Goal: Information Seeking & Learning: Learn about a topic

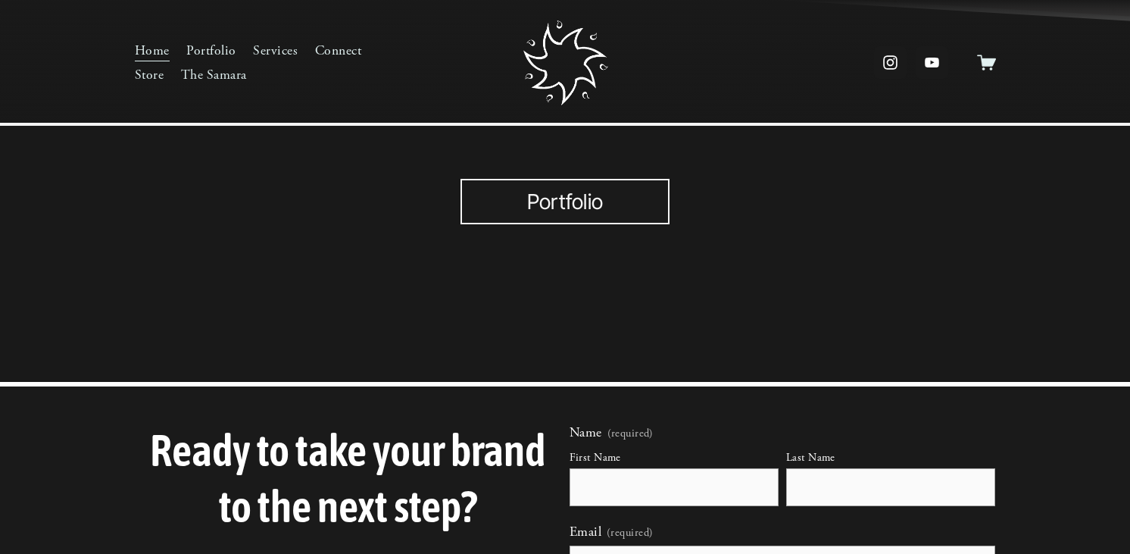
scroll to position [1044, 0]
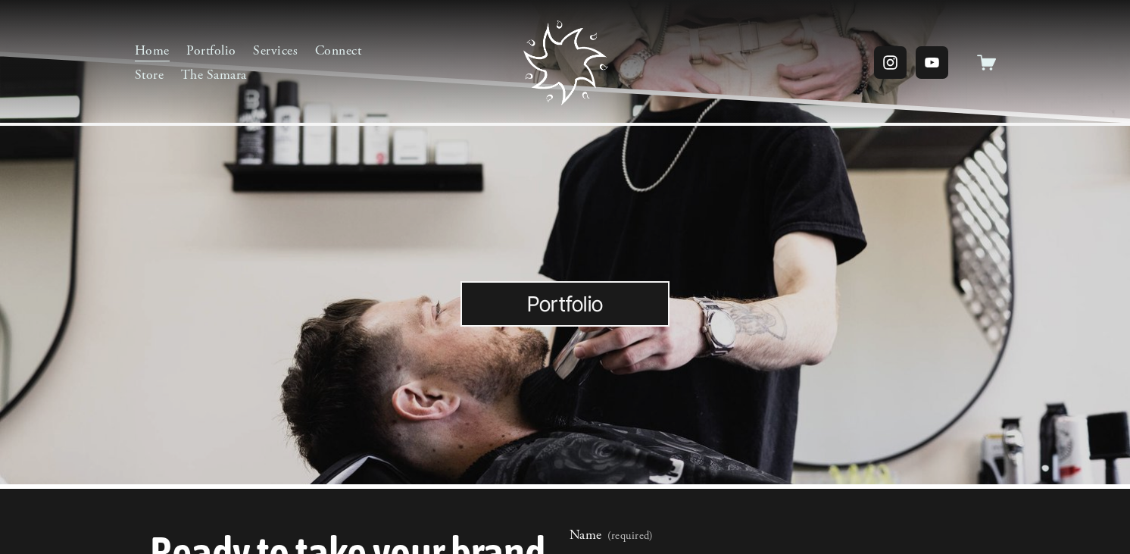
click at [532, 305] on link "Portfolio" at bounding box center [564, 303] width 209 height 45
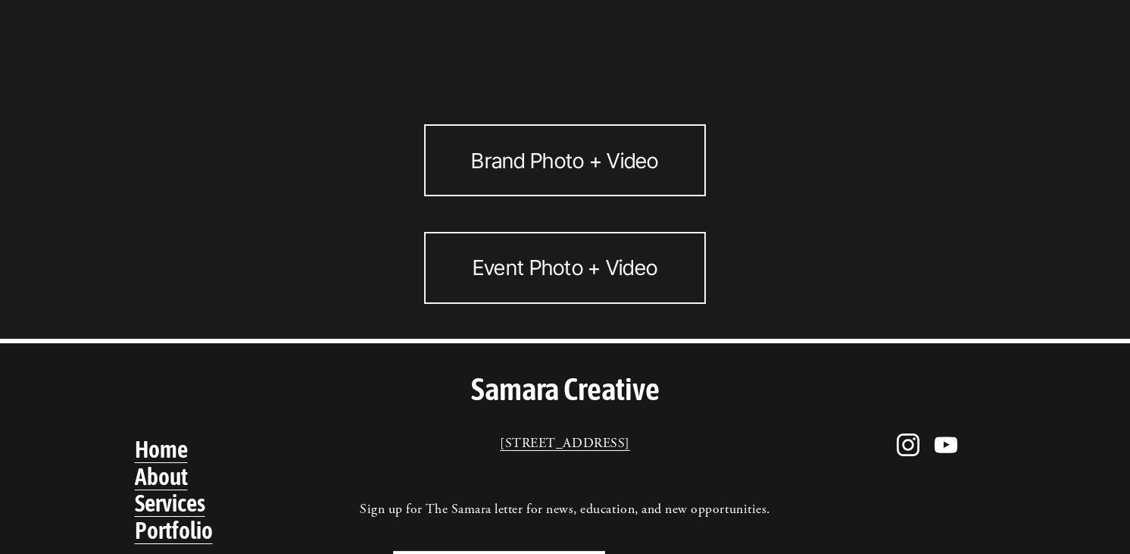
scroll to position [90, 0]
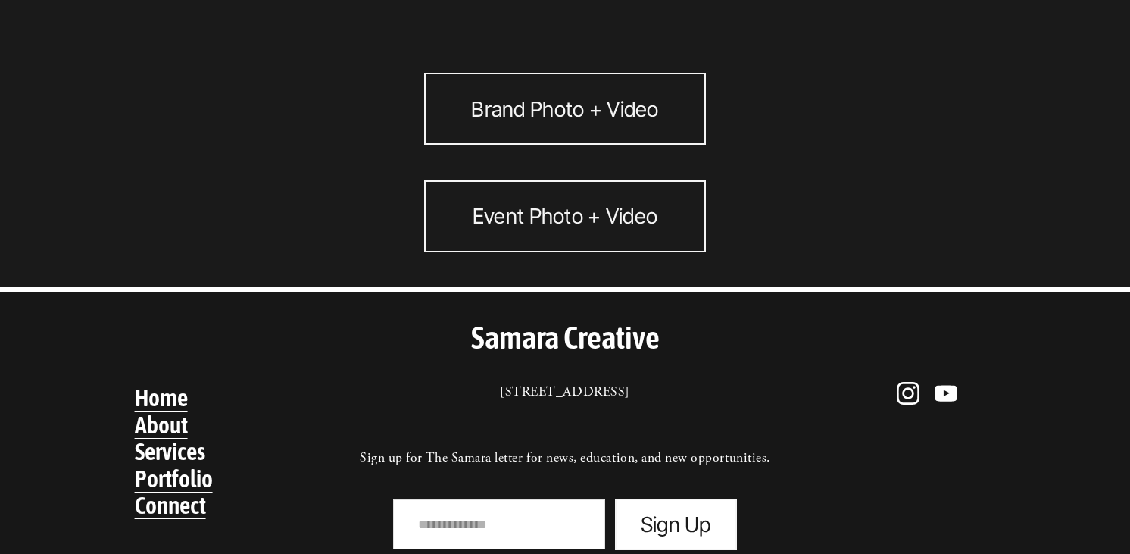
click at [514, 101] on link "Brand Photo + Video" at bounding box center [565, 109] width 282 height 72
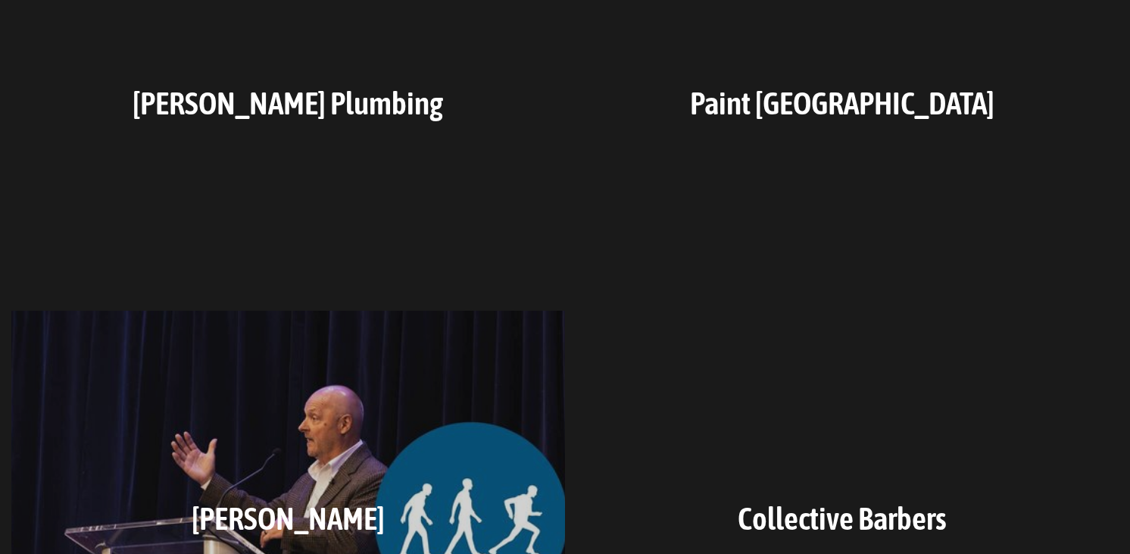
scroll to position [292, 0]
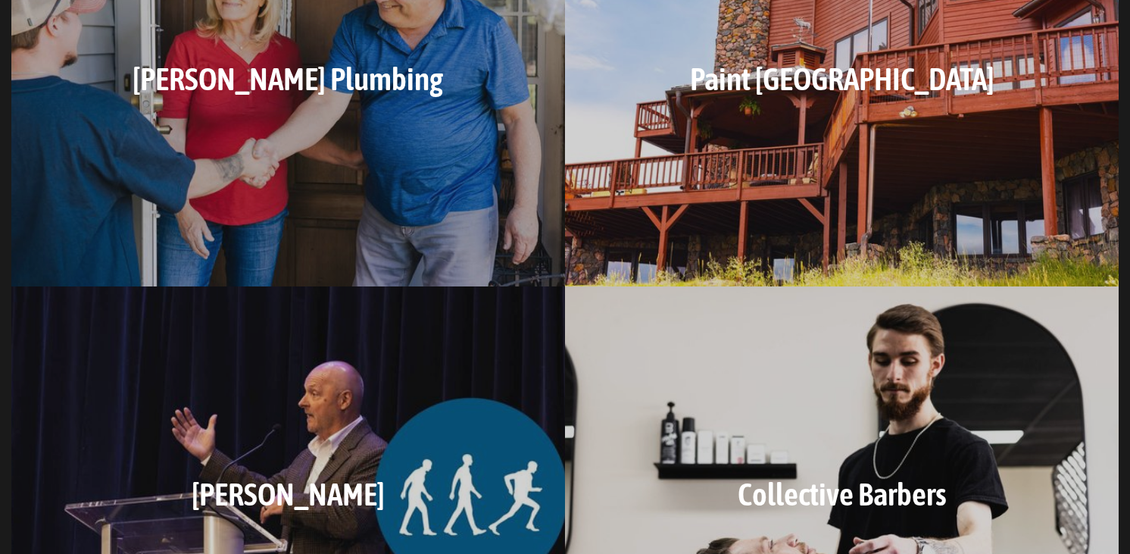
click at [316, 97] on h3 "Garvin's Plumbing" at bounding box center [288, 78] width 476 height 45
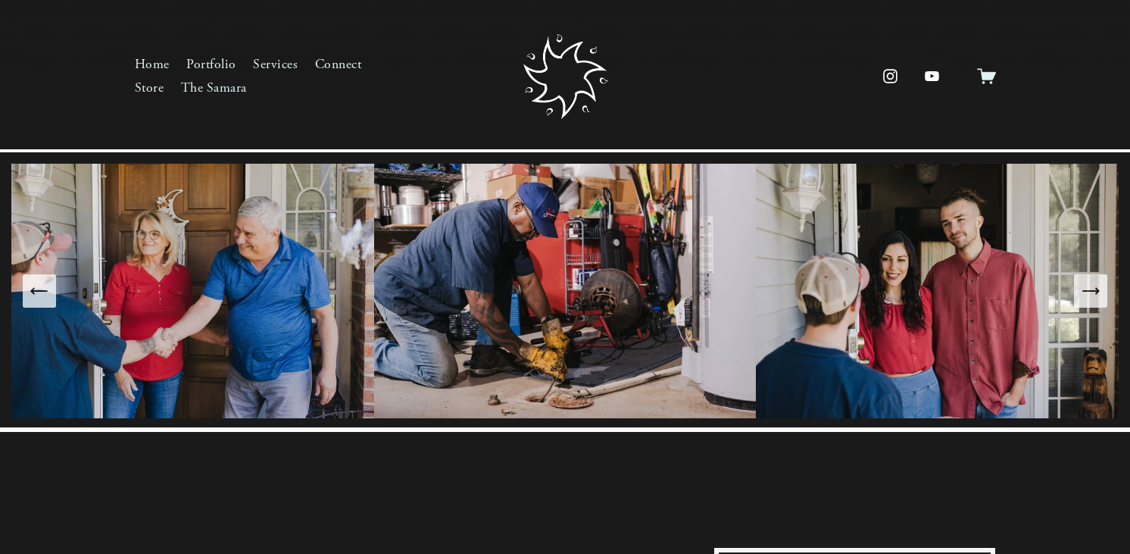
scroll to position [14, 0]
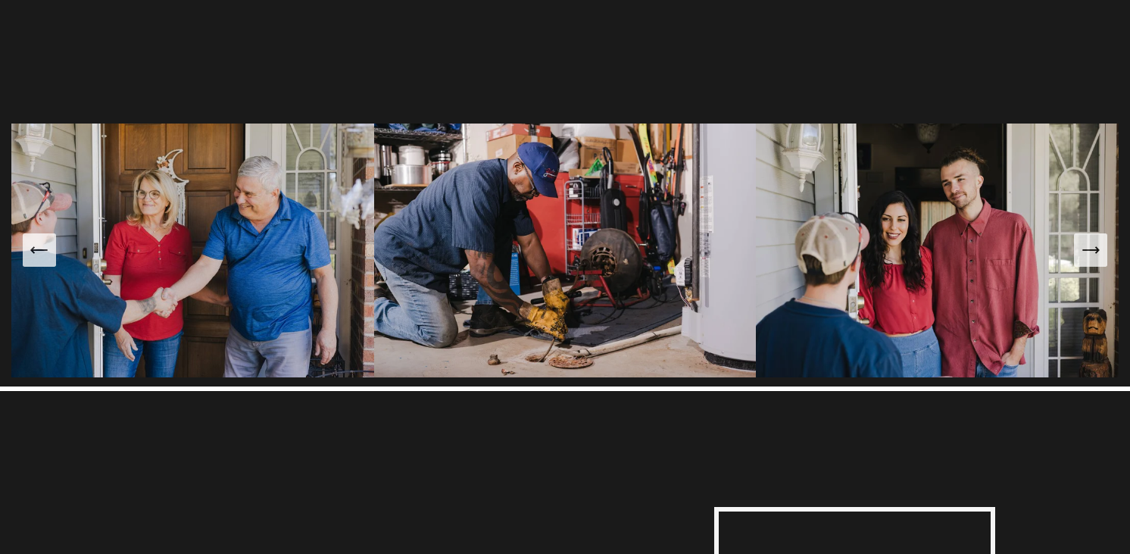
click at [1093, 252] on icon "Next Slide" at bounding box center [1090, 249] width 21 height 21
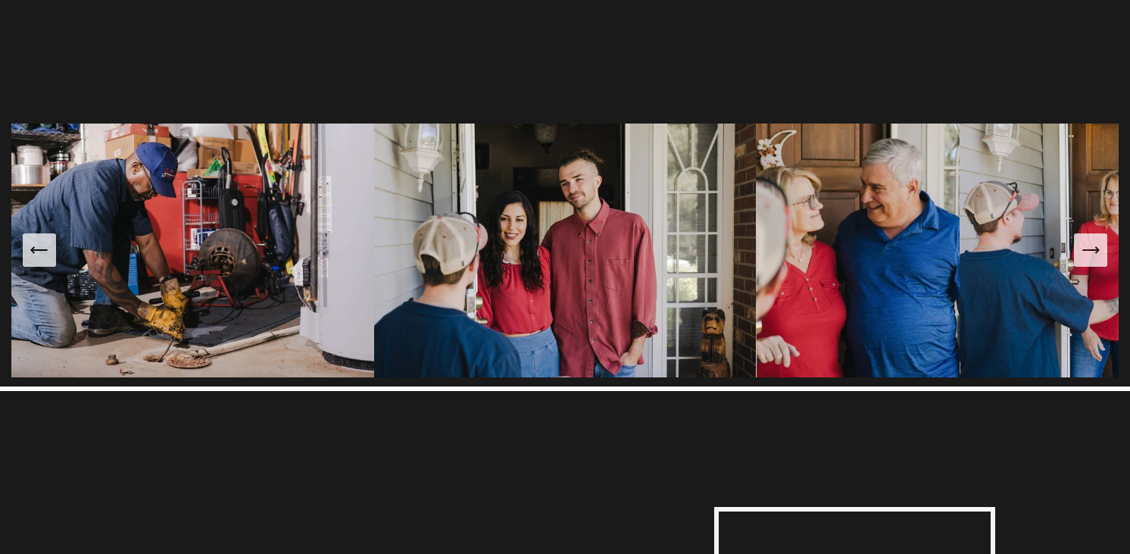
click at [1093, 252] on icon "Next Slide" at bounding box center [1090, 249] width 21 height 21
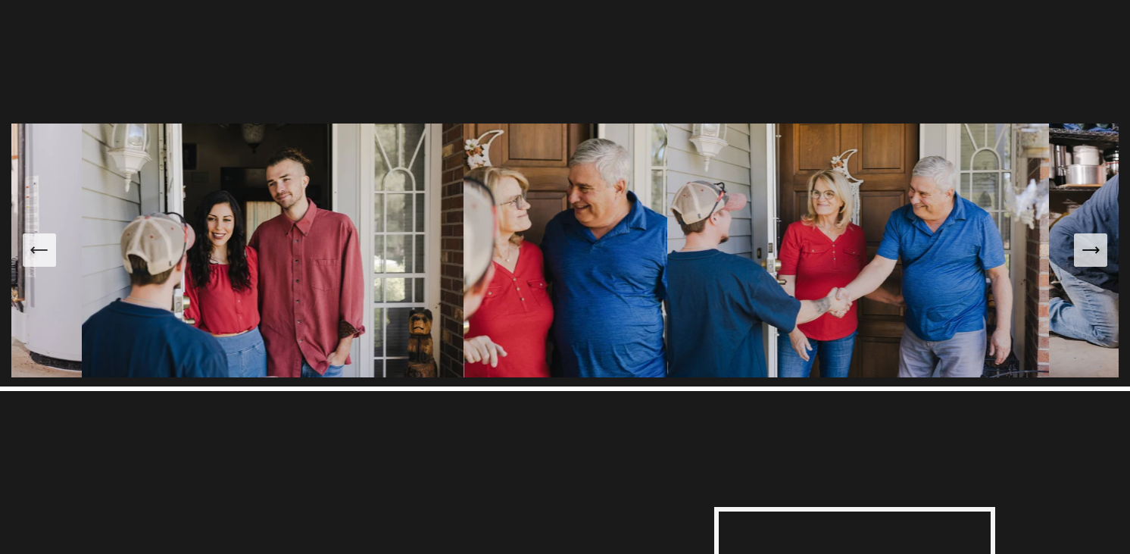
click at [1089, 258] on icon "Next Slide" at bounding box center [1090, 249] width 21 height 21
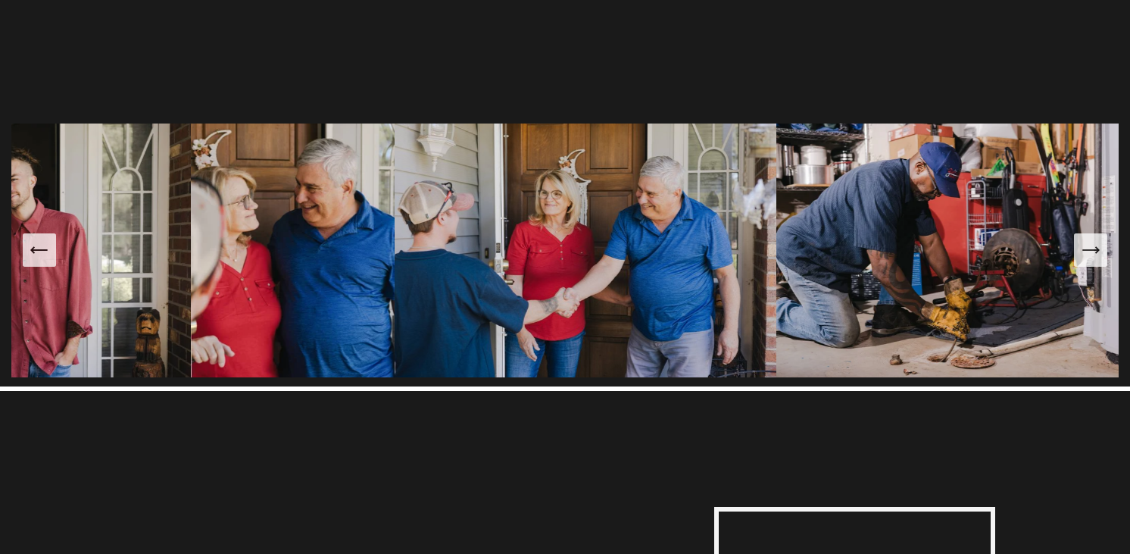
click at [1089, 258] on icon "Next Slide" at bounding box center [1090, 249] width 21 height 21
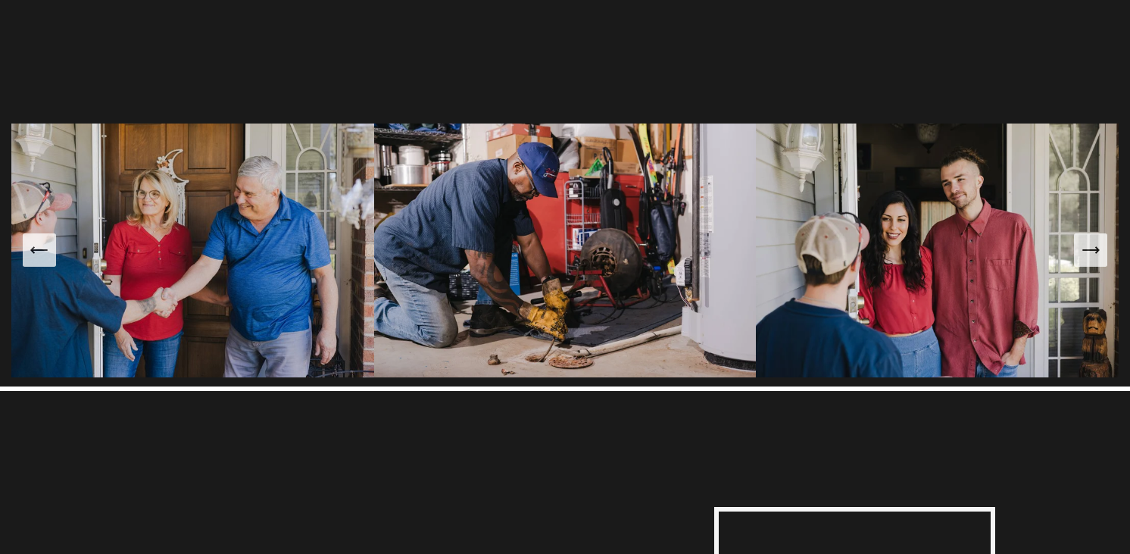
click at [1089, 258] on icon "Next Slide" at bounding box center [1090, 249] width 21 height 21
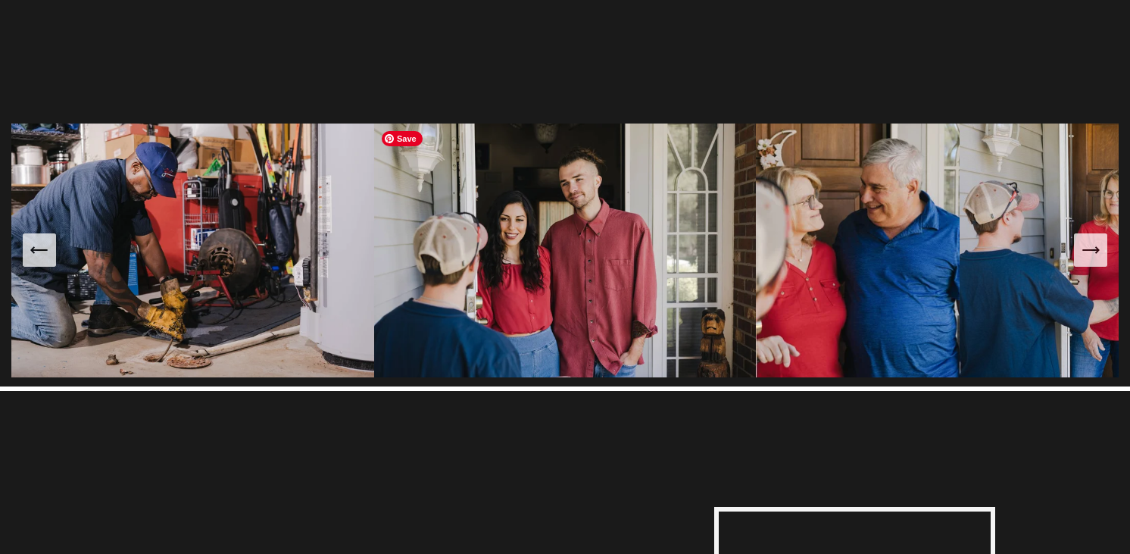
click at [512, 236] on img at bounding box center [565, 250] width 382 height 254
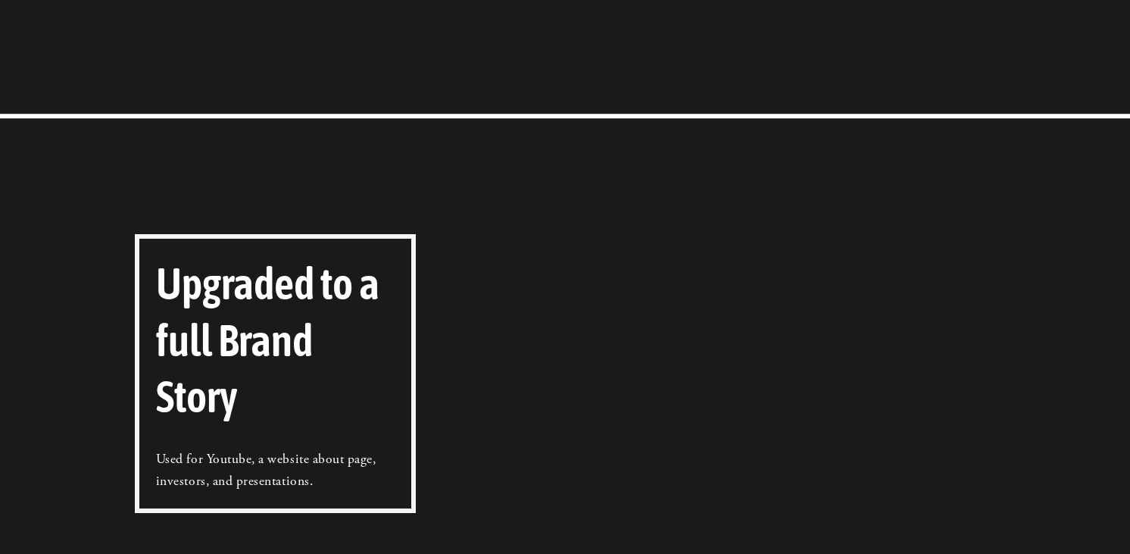
scroll to position [0, 0]
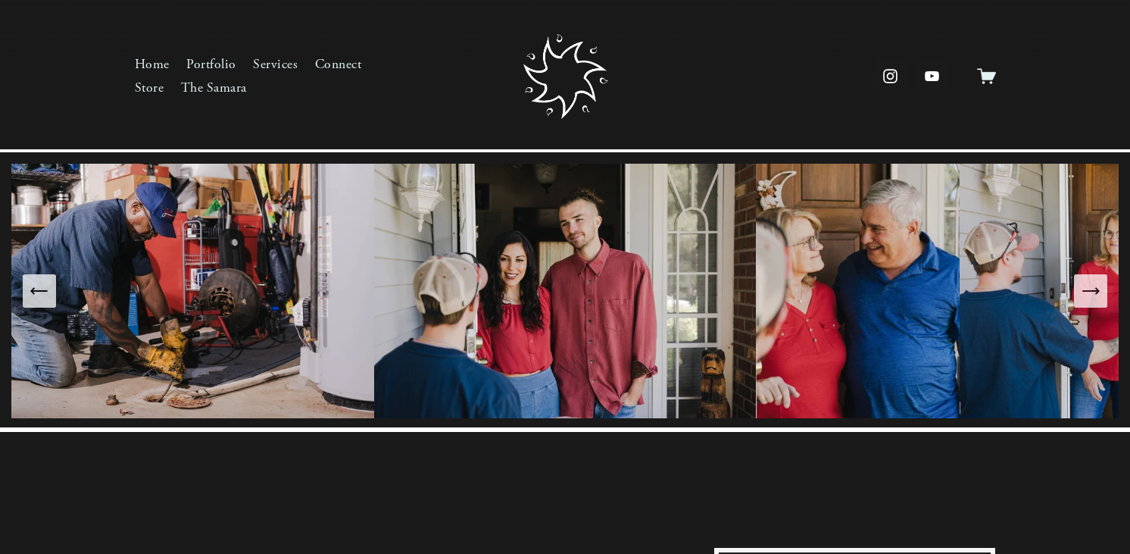
click at [207, 61] on link "Portfolio" at bounding box center [211, 64] width 50 height 24
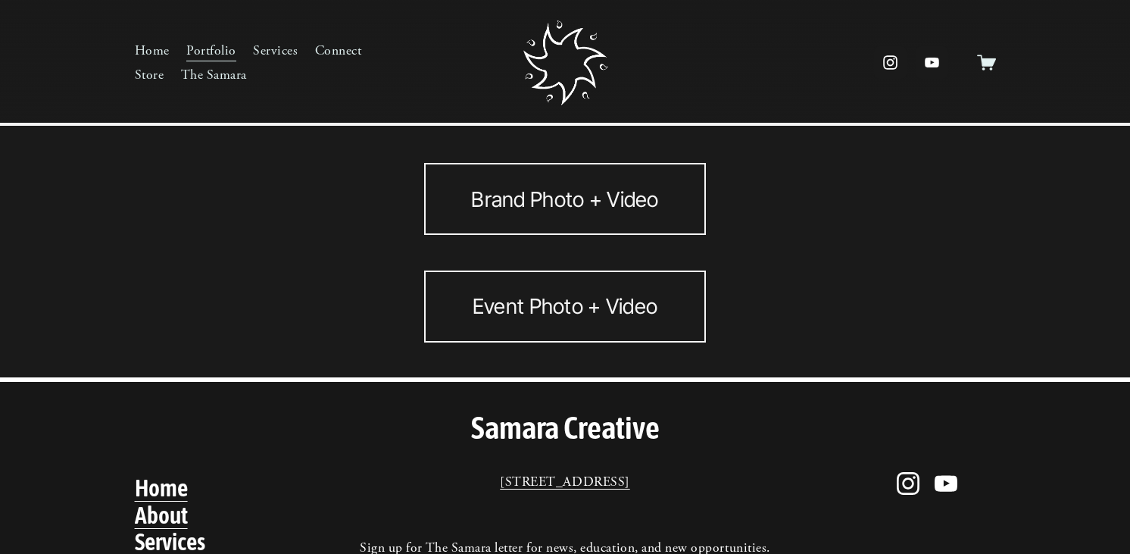
click at [480, 217] on link "Brand Photo + Video" at bounding box center [565, 199] width 282 height 72
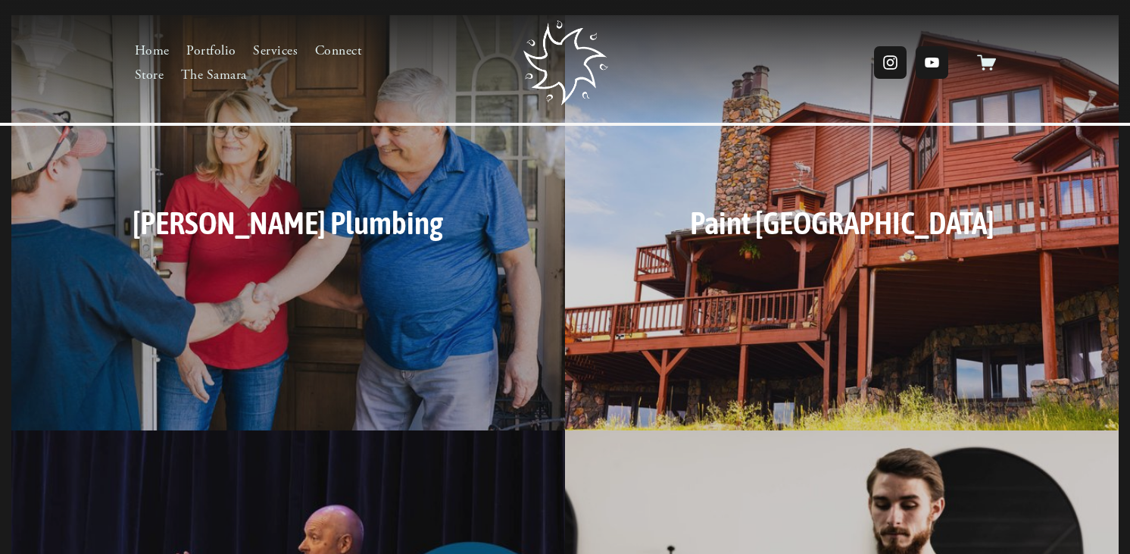
scroll to position [135, 0]
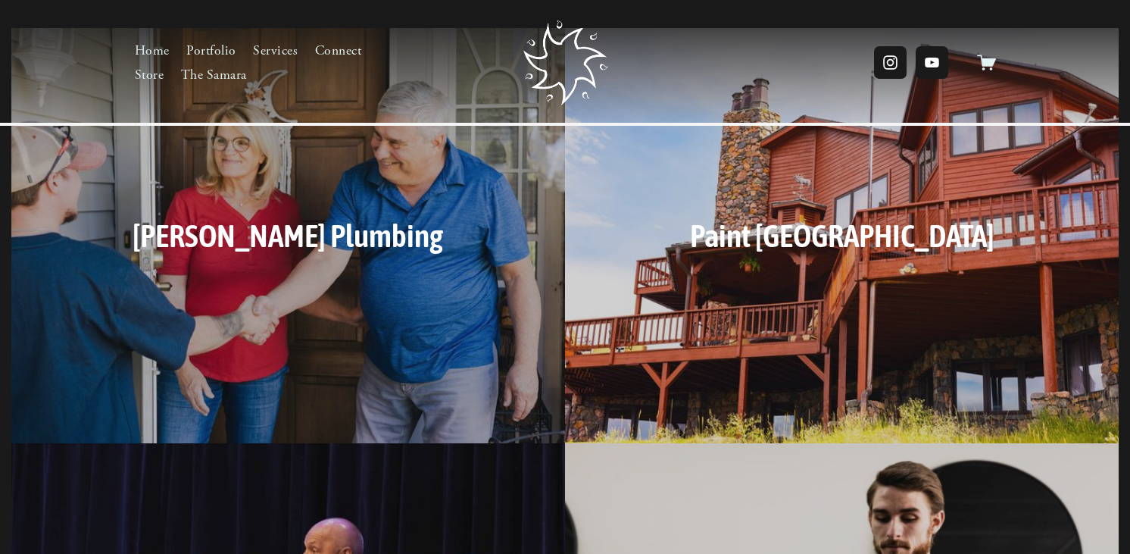
click at [855, 236] on h3 "Paint [GEOGRAPHIC_DATA]" at bounding box center [842, 235] width 476 height 45
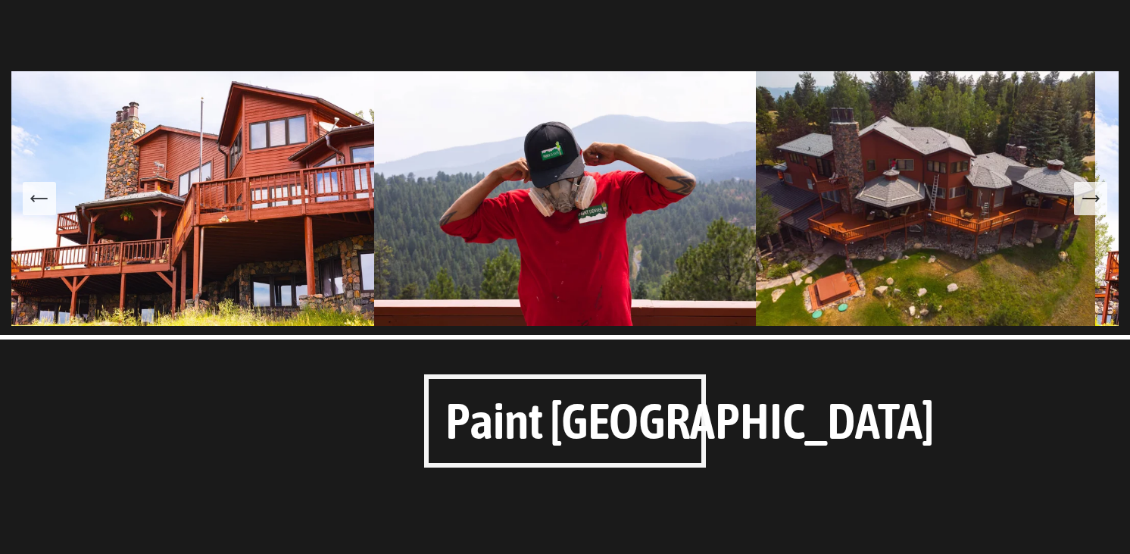
scroll to position [94, 0]
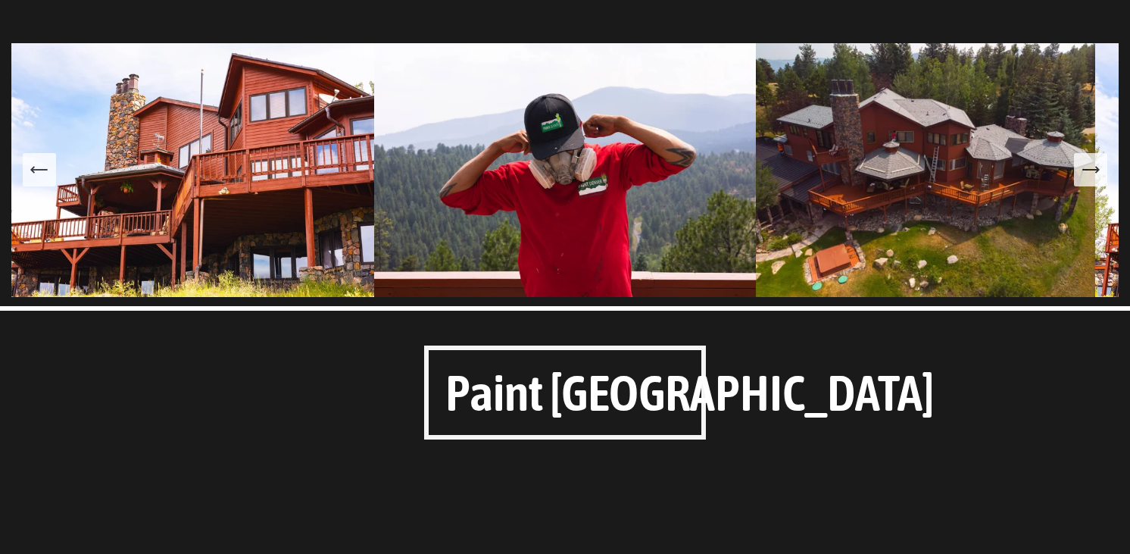
click at [1085, 179] on icon "Next Slide" at bounding box center [1090, 169] width 21 height 21
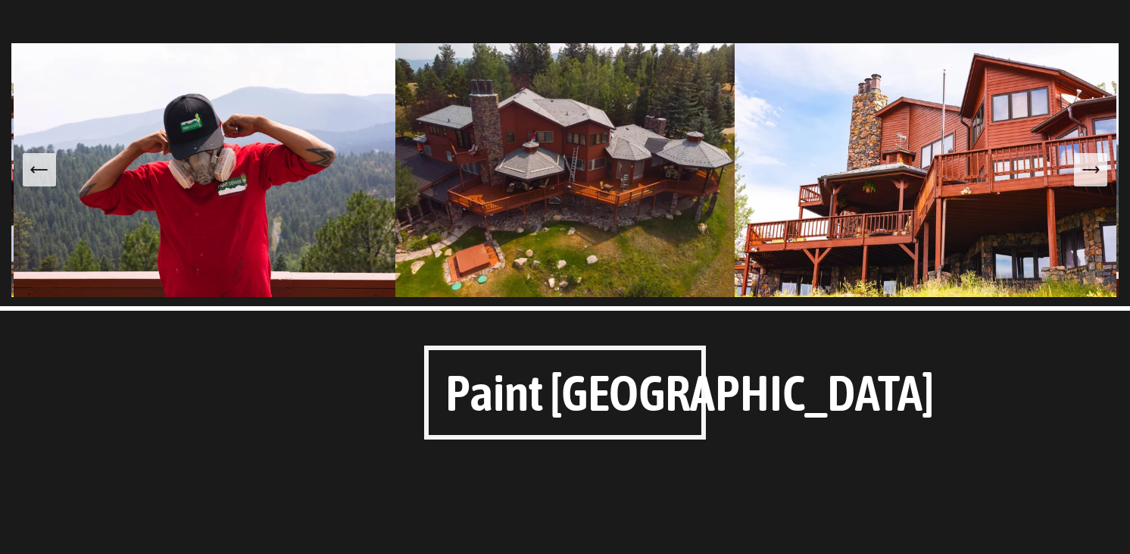
click at [1085, 179] on icon "Next Slide" at bounding box center [1090, 169] width 21 height 21
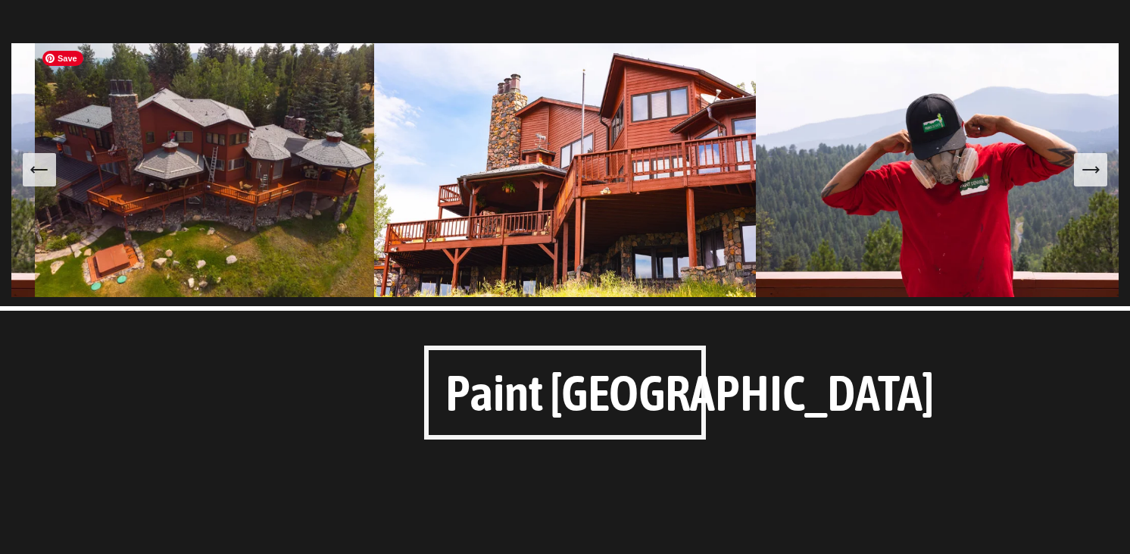
click at [67, 172] on img at bounding box center [204, 170] width 339 height 254
click at [1091, 163] on icon "Next Slide" at bounding box center [1090, 169] width 21 height 21
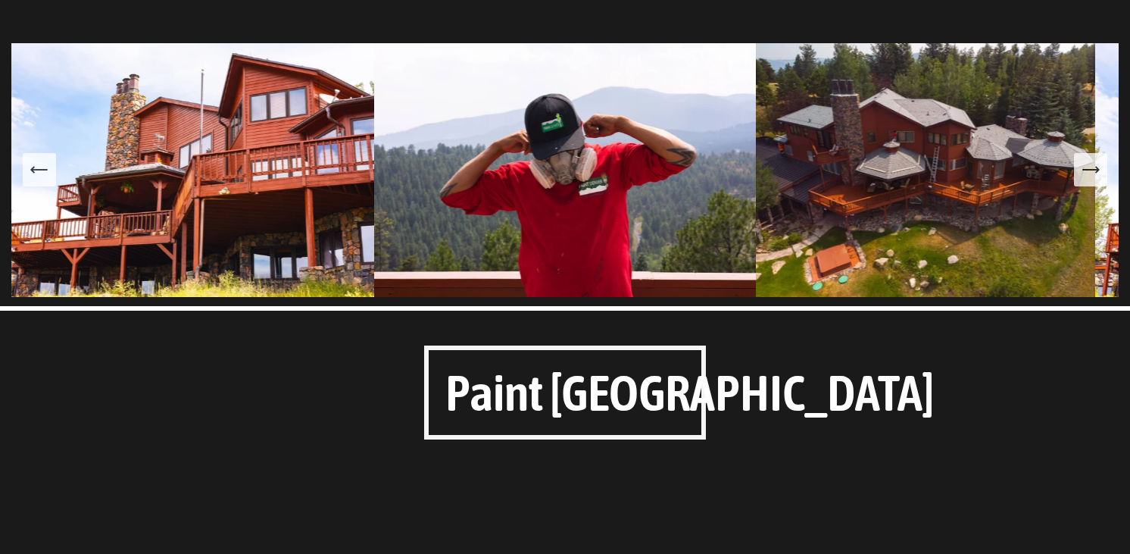
click at [1091, 163] on icon "Next Slide" at bounding box center [1090, 169] width 21 height 21
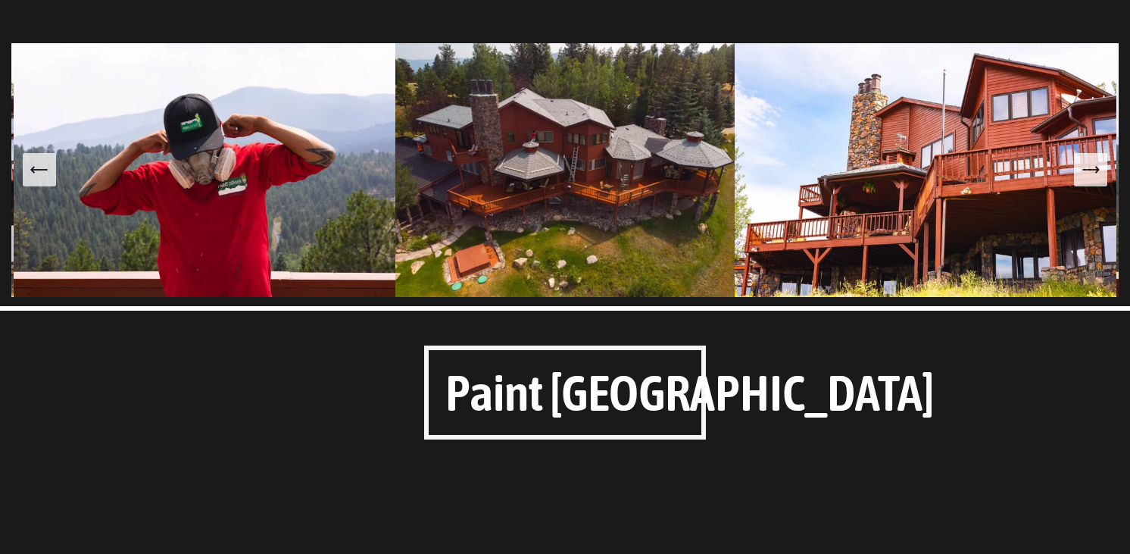
click at [1085, 183] on button "Next Slide" at bounding box center [1090, 169] width 33 height 33
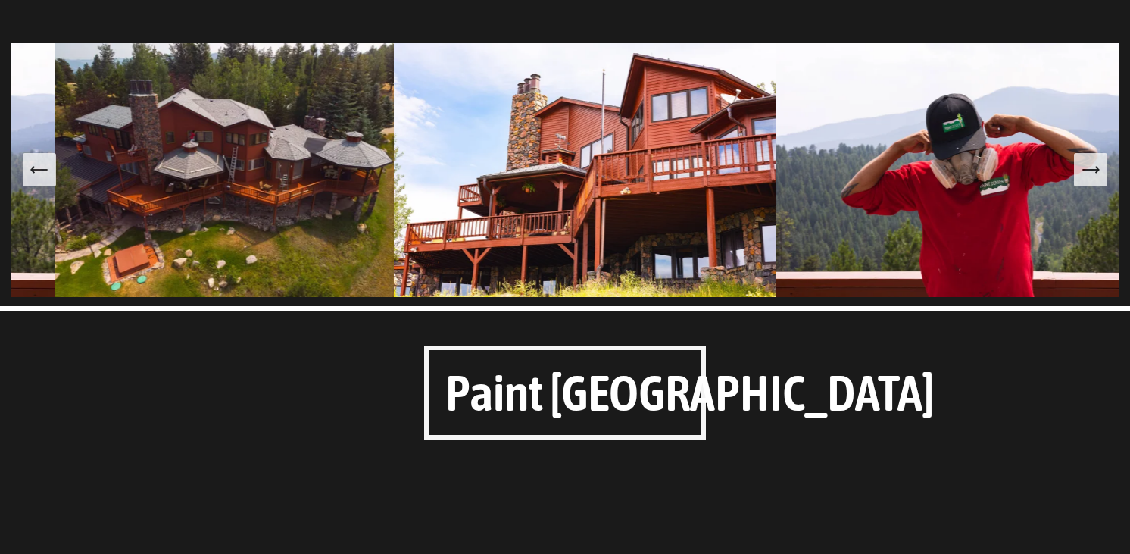
click at [1083, 183] on button "Next Slide" at bounding box center [1090, 169] width 33 height 33
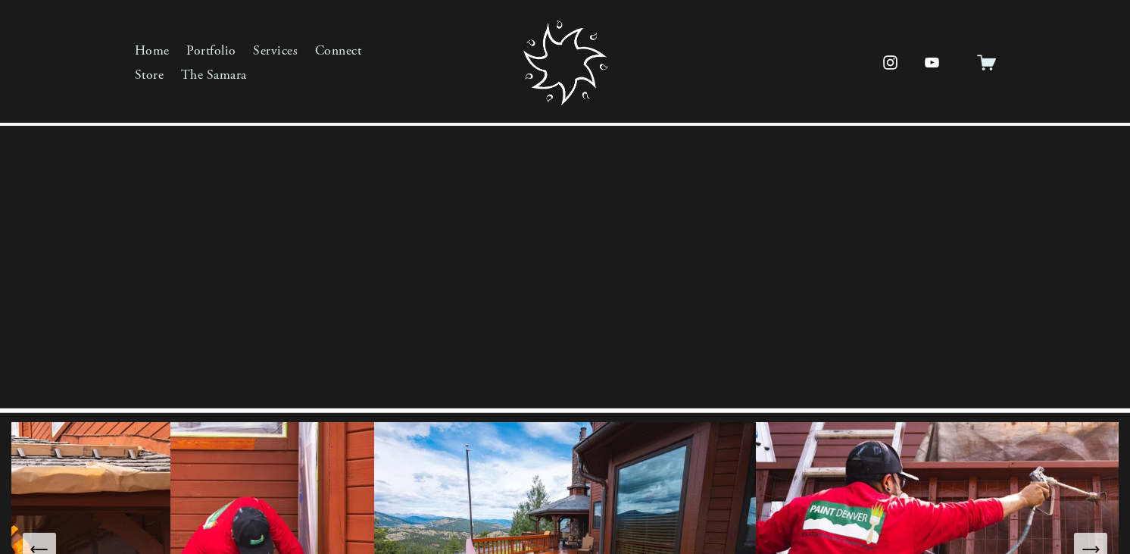
scroll to position [399, 0]
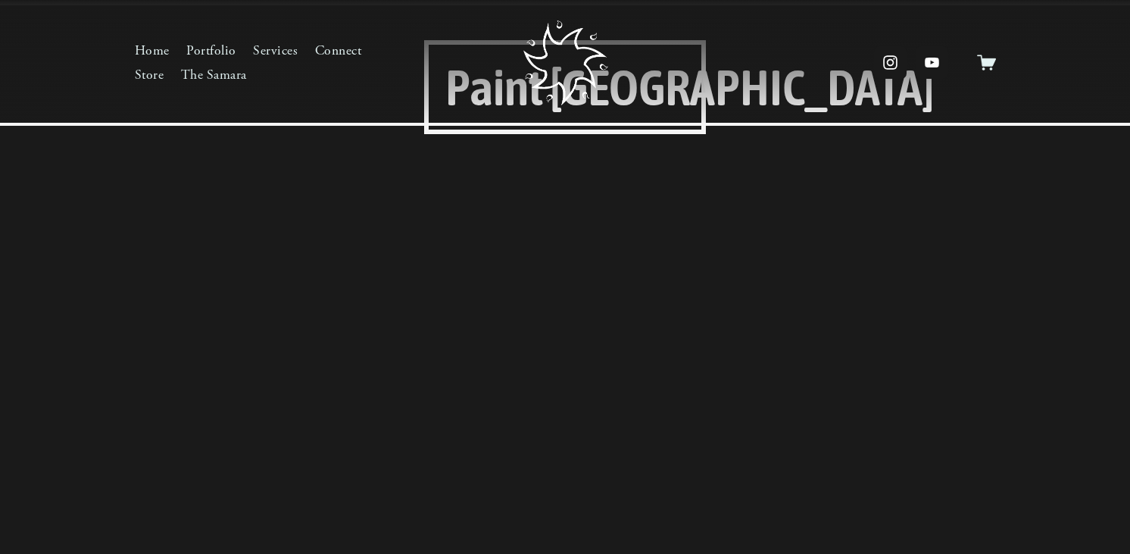
click at [214, 51] on link "Portfolio" at bounding box center [211, 51] width 50 height 24
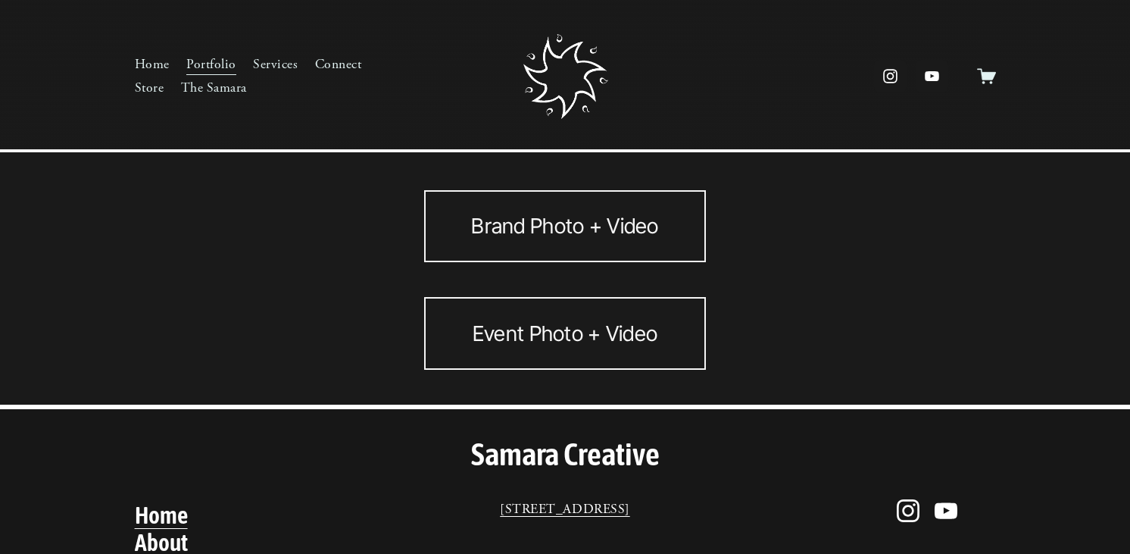
click at [503, 237] on link "Brand Photo + Video" at bounding box center [565, 226] width 282 height 72
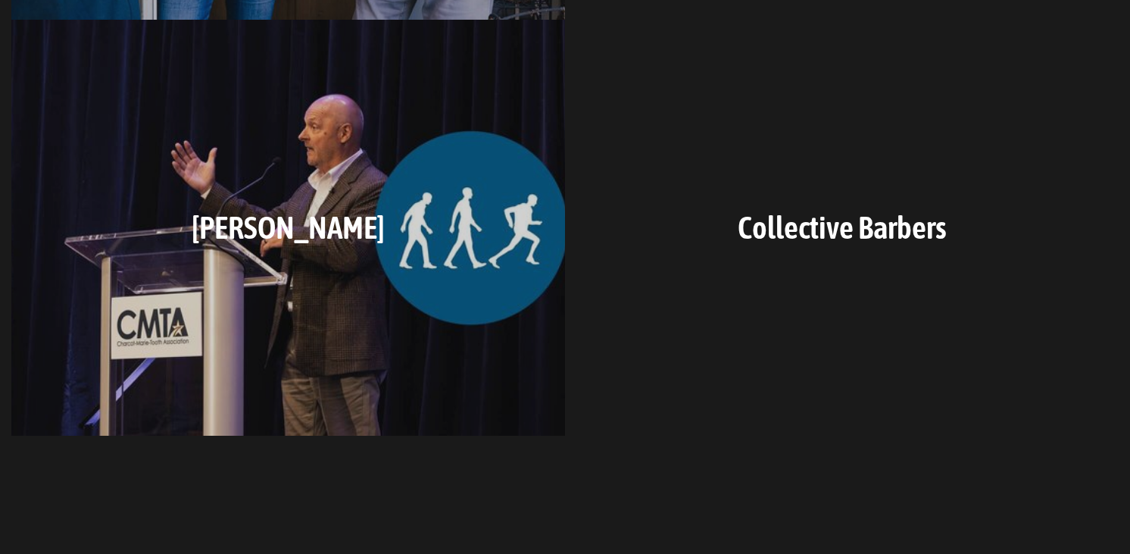
scroll to position [517, 0]
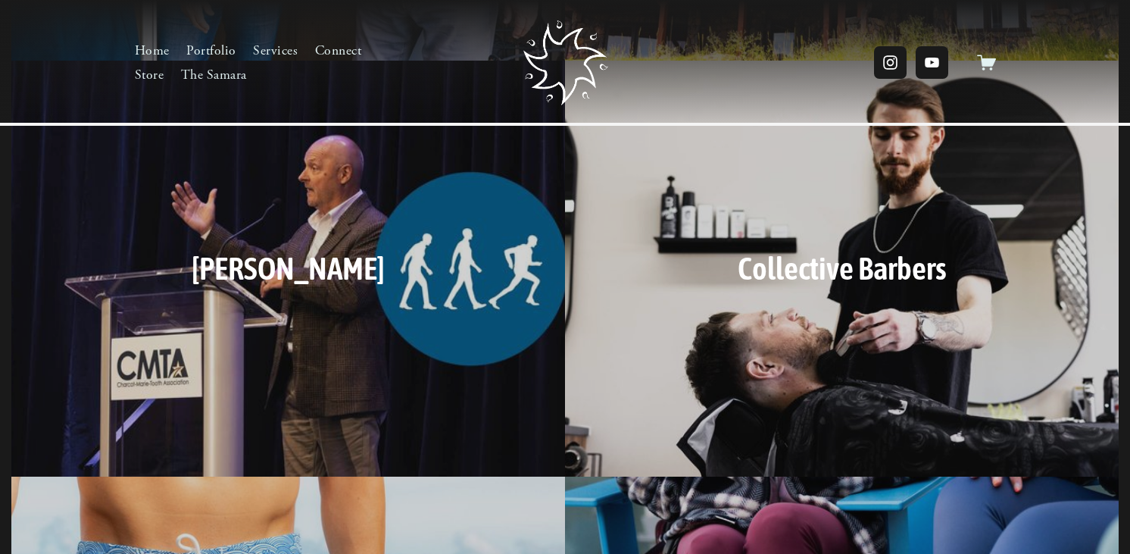
click at [325, 265] on h3 "[PERSON_NAME]" at bounding box center [288, 267] width 476 height 45
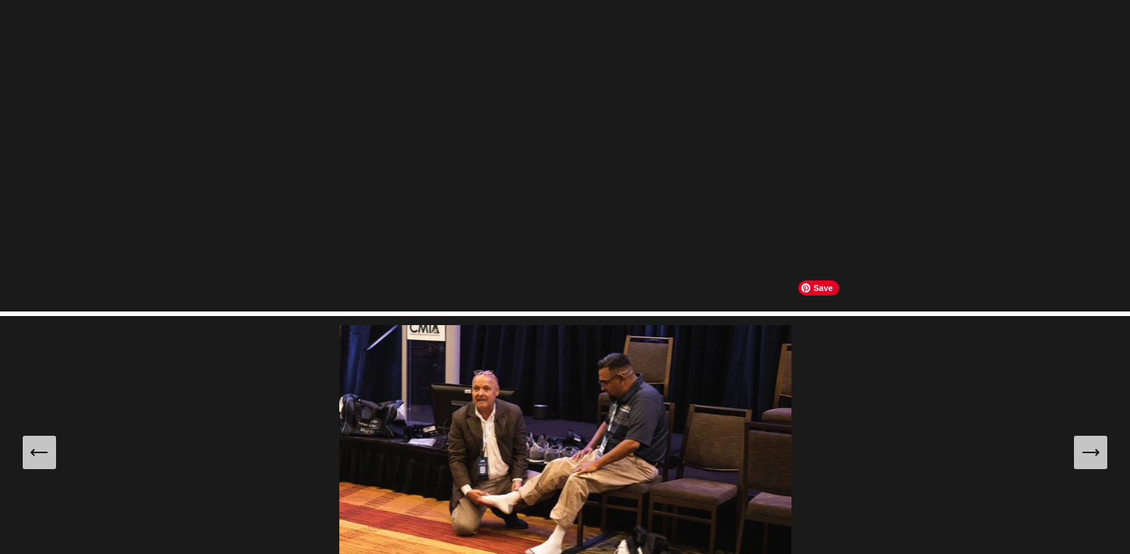
scroll to position [657, 0]
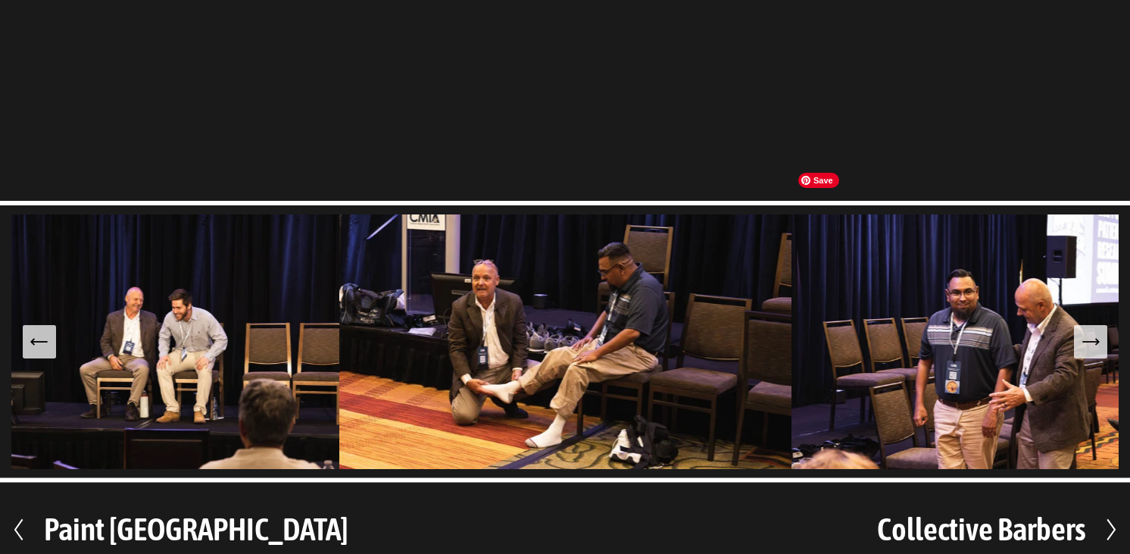
click at [1087, 331] on icon "Next Slide" at bounding box center [1090, 341] width 21 height 21
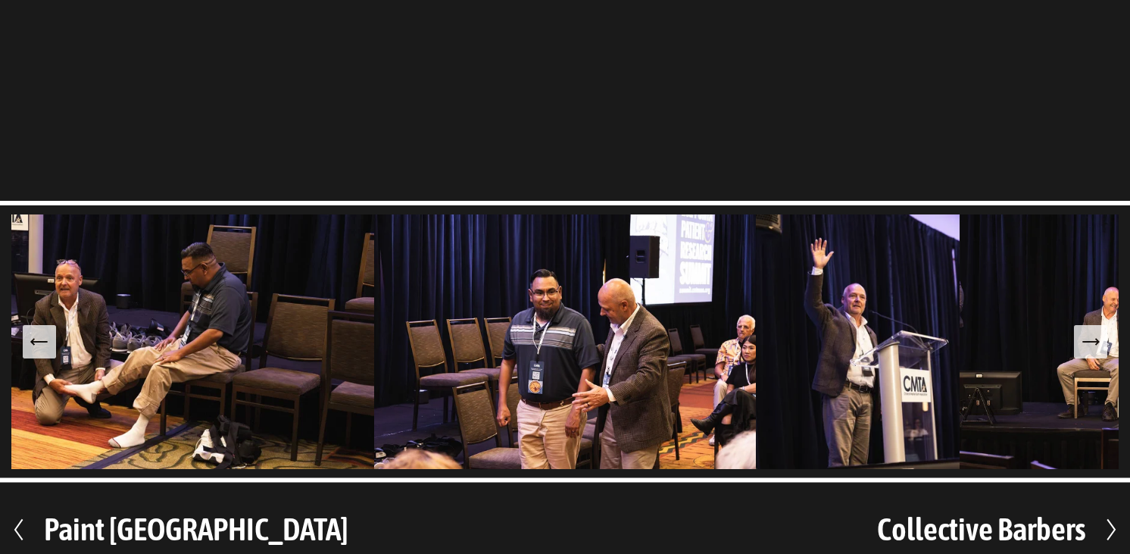
click at [1087, 331] on icon "Next Slide" at bounding box center [1090, 341] width 21 height 21
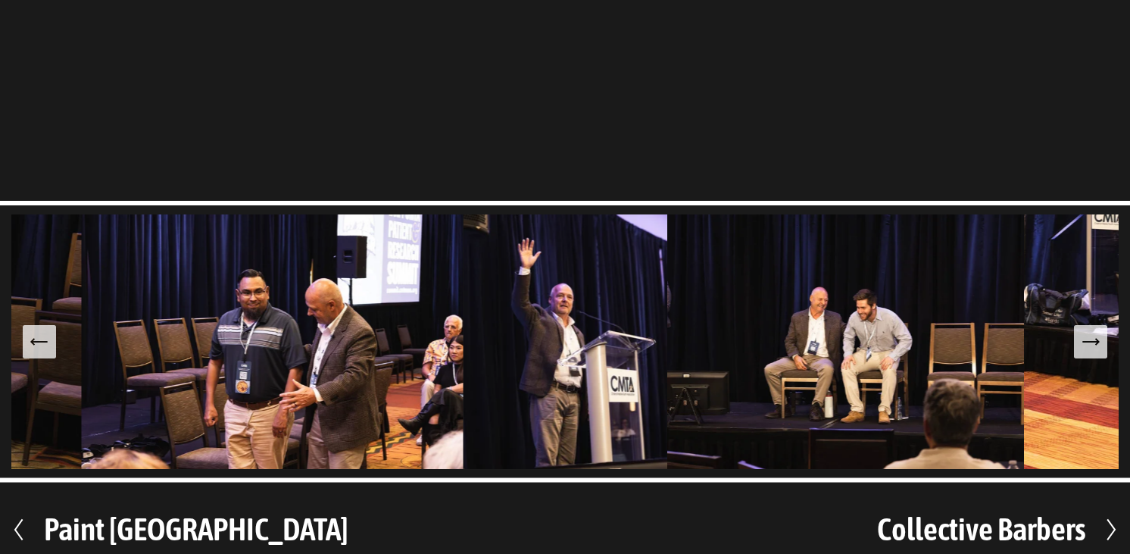
click at [1087, 331] on icon "Next Slide" at bounding box center [1090, 341] width 21 height 21
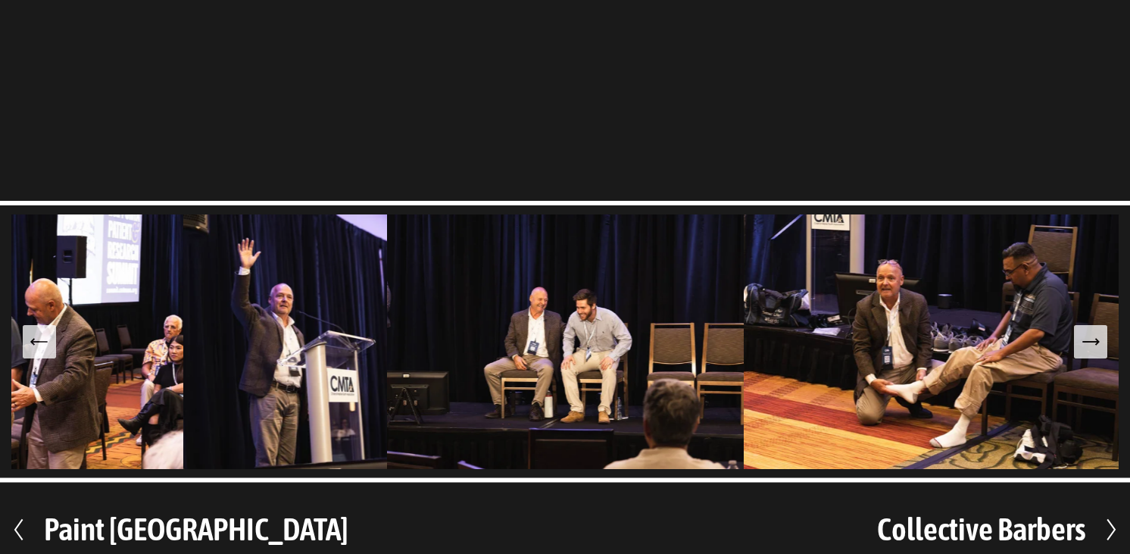
click at [1086, 331] on icon "Next Slide" at bounding box center [1090, 341] width 21 height 21
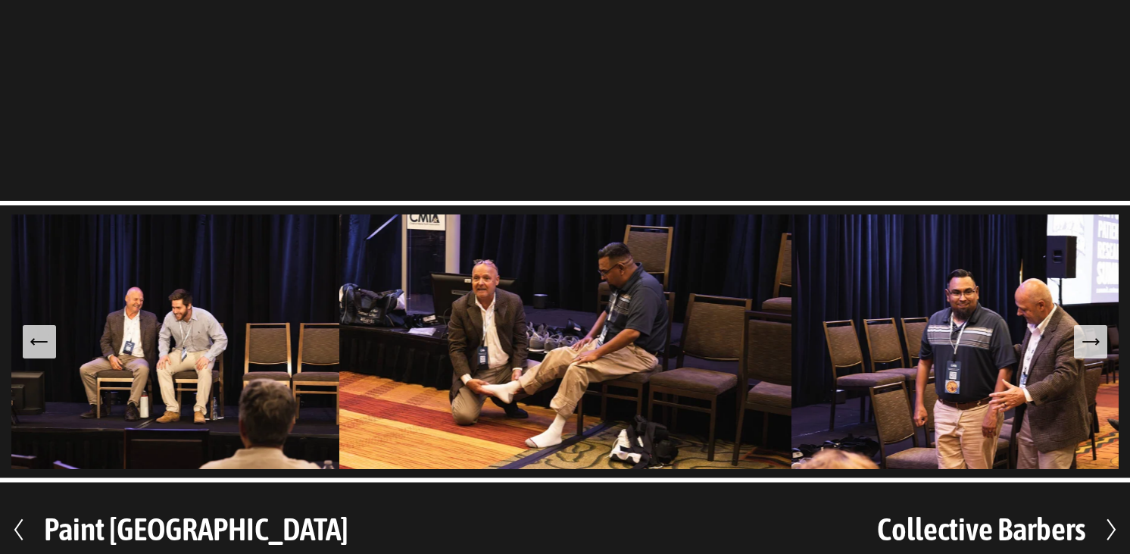
scroll to position [412, 0]
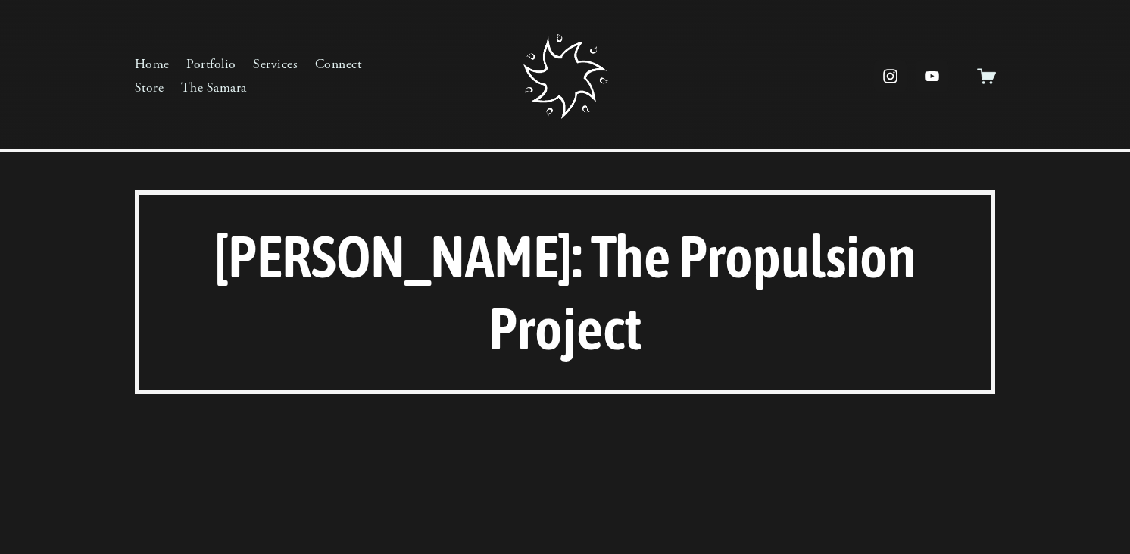
click at [204, 68] on link "Portfolio" at bounding box center [211, 64] width 50 height 24
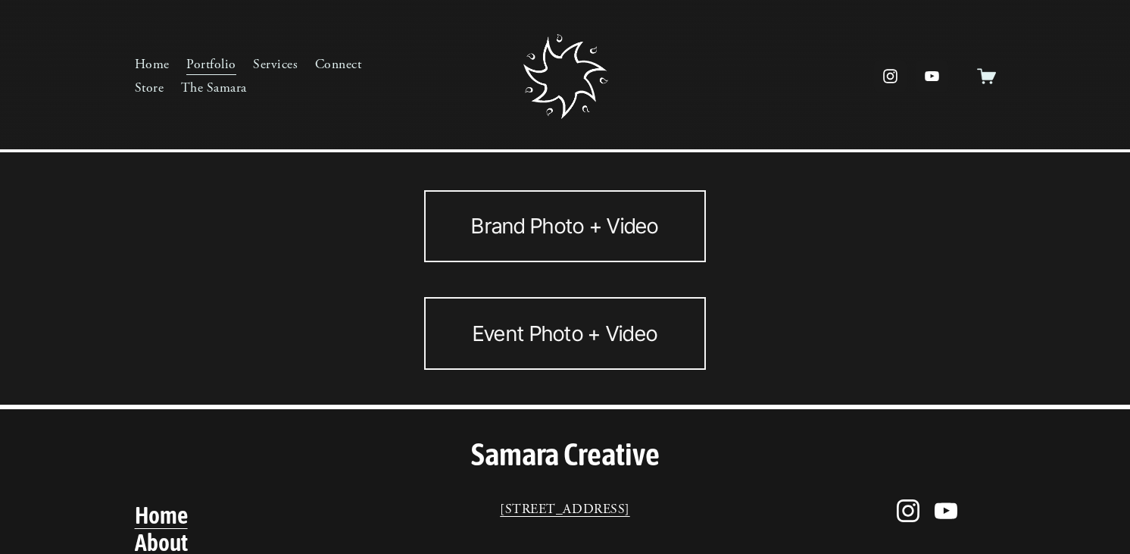
click at [466, 239] on link "Brand Photo + Video" at bounding box center [565, 226] width 282 height 72
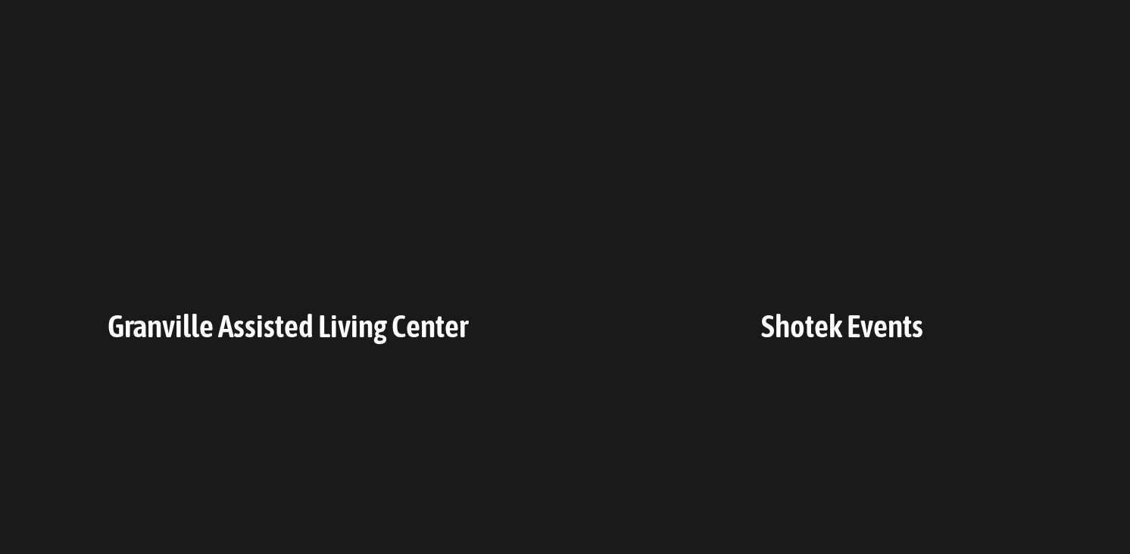
scroll to position [1359, 0]
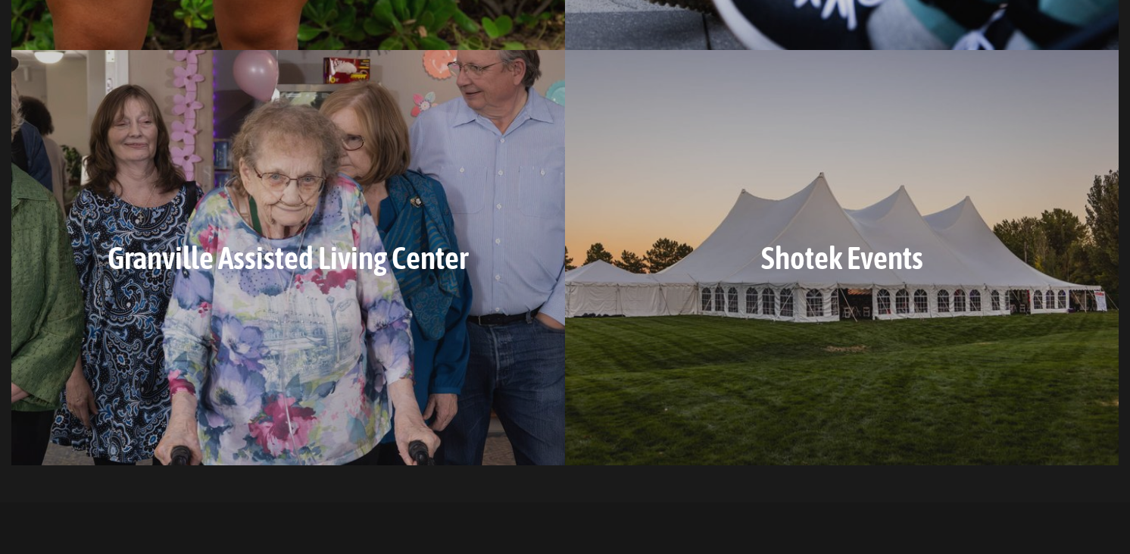
click at [274, 284] on div "Granville Assisted Living Center" at bounding box center [288, 257] width 554 height 415
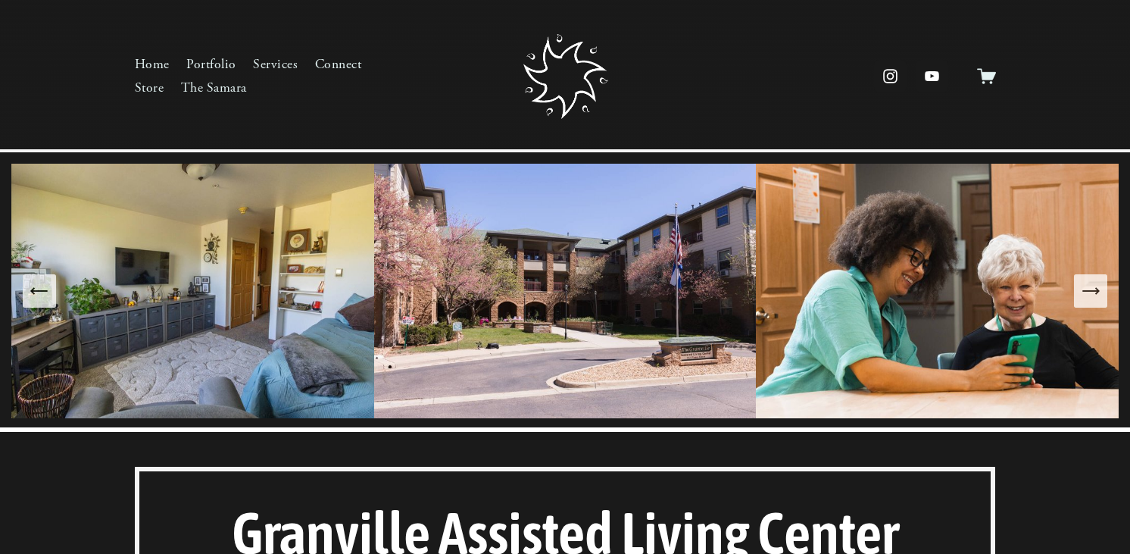
click at [1081, 298] on icon "Next Slide" at bounding box center [1090, 290] width 21 height 21
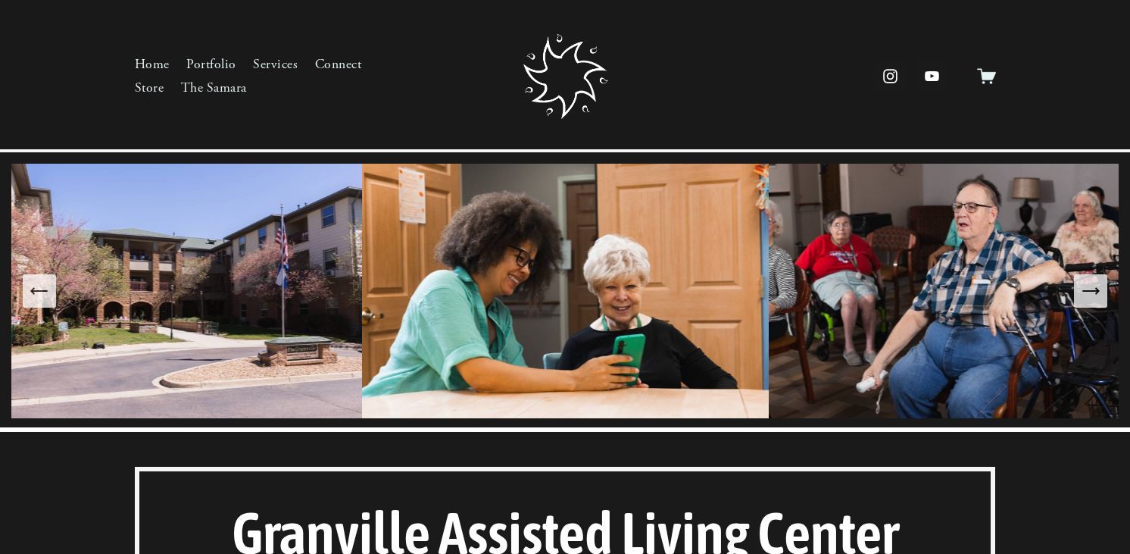
click at [1081, 298] on icon "Next Slide" at bounding box center [1090, 290] width 21 height 21
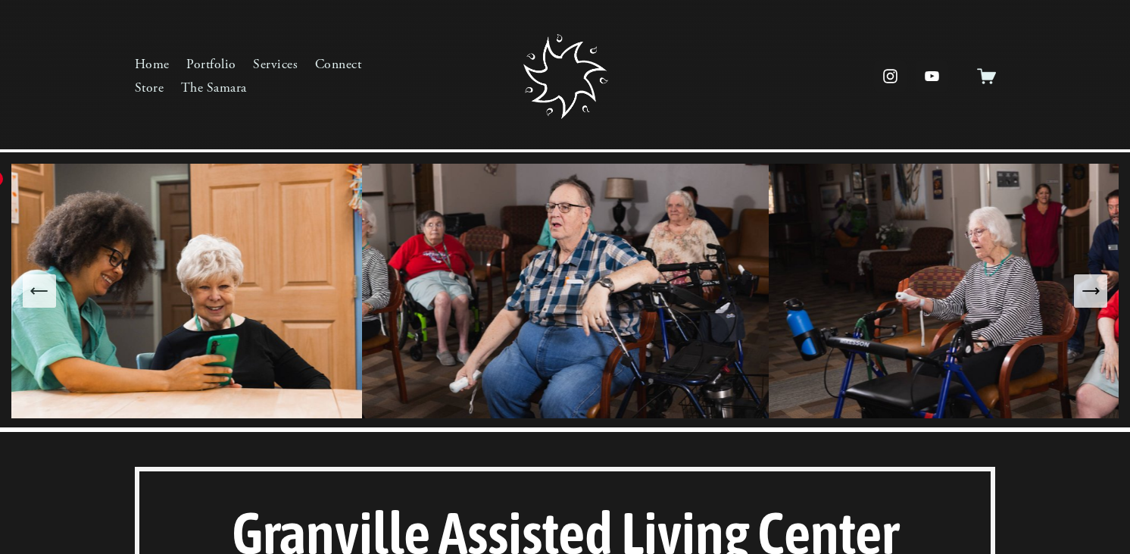
click at [42, 280] on icon "Previous Slide" at bounding box center [39, 290] width 21 height 21
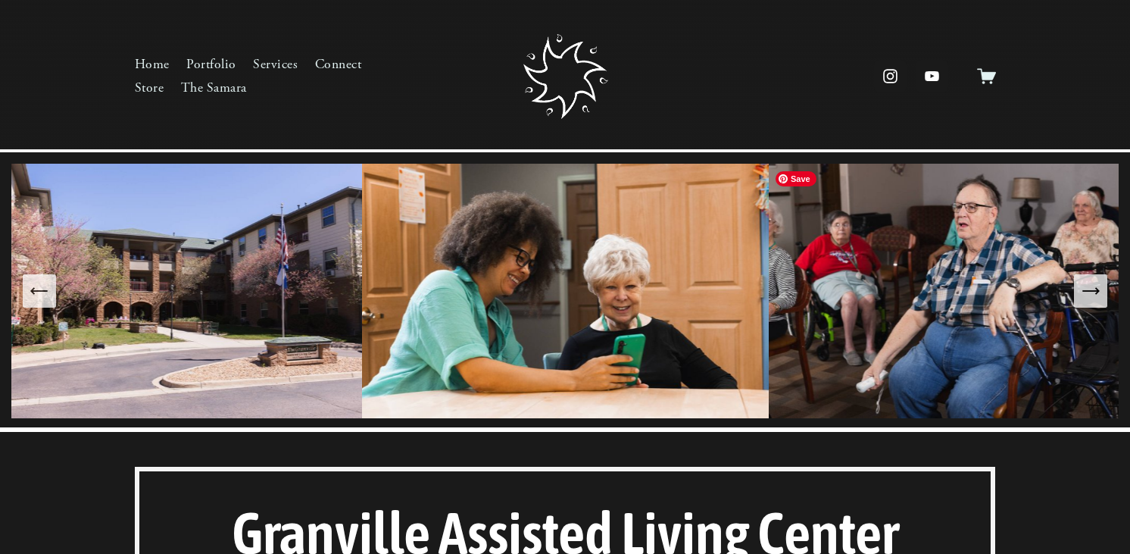
click at [1078, 291] on button "Next Slide" at bounding box center [1090, 290] width 33 height 33
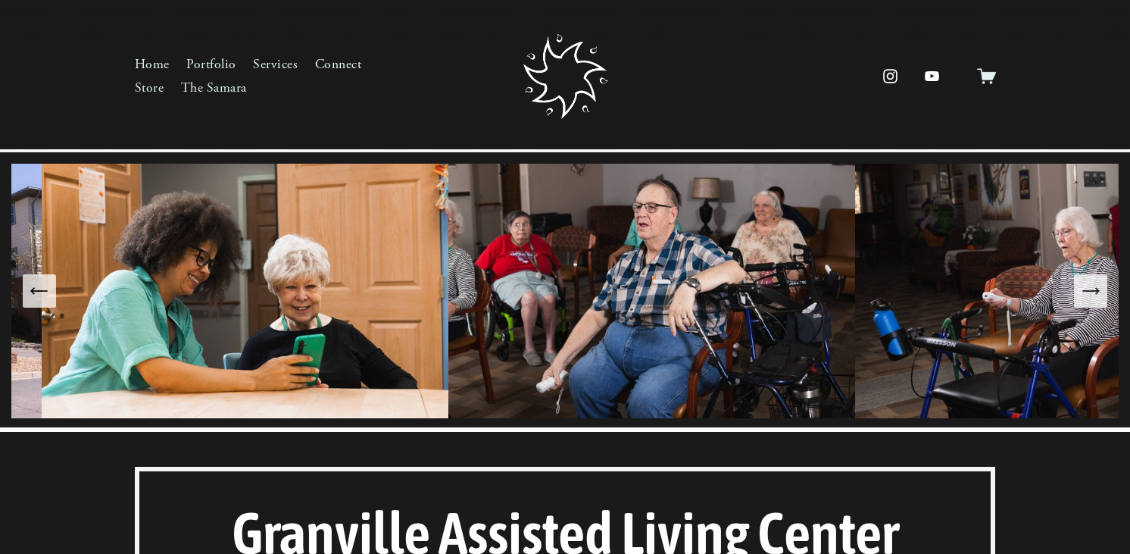
click at [1078, 291] on button "Next Slide" at bounding box center [1090, 290] width 33 height 33
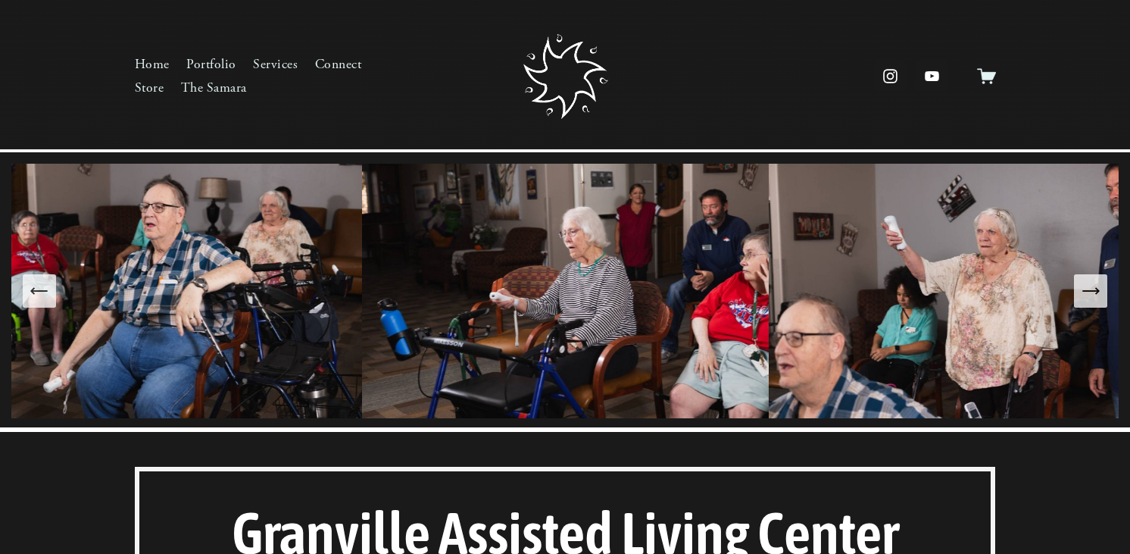
click at [1078, 291] on button "Next Slide" at bounding box center [1090, 290] width 33 height 33
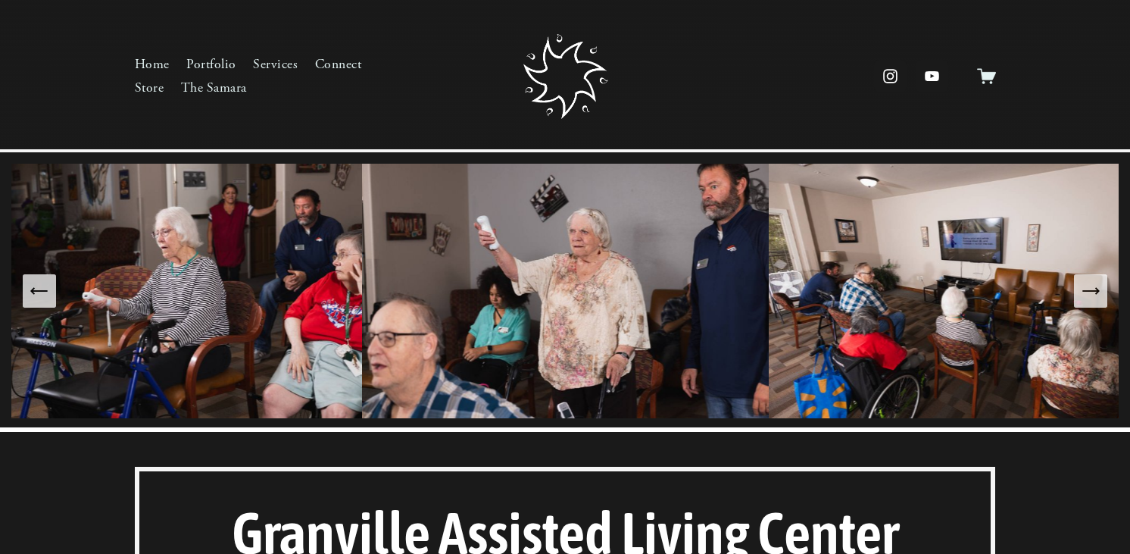
click at [1078, 291] on button "Next Slide" at bounding box center [1090, 290] width 33 height 33
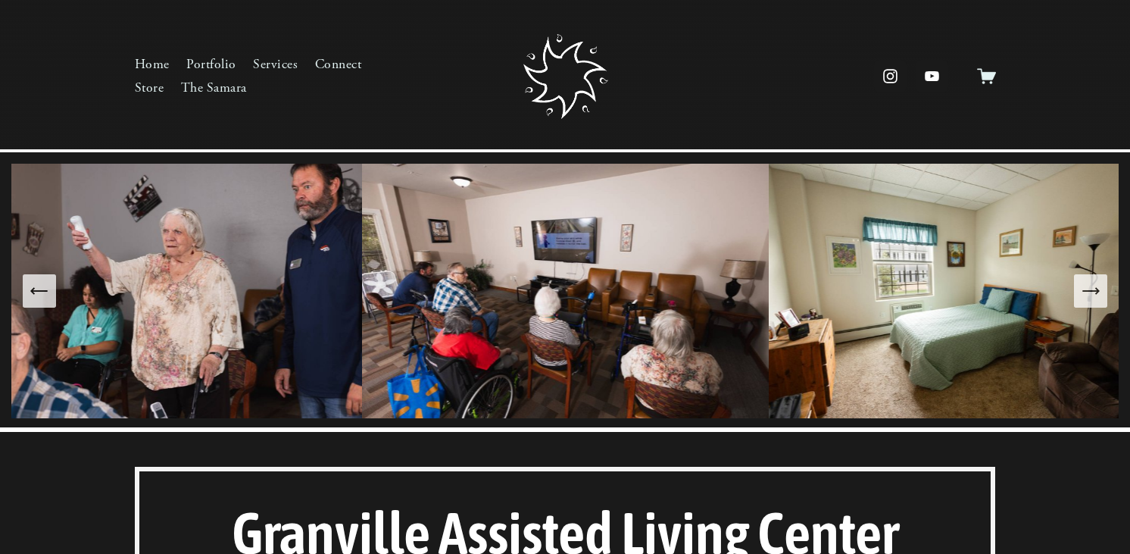
click at [1078, 291] on button "Next Slide" at bounding box center [1090, 290] width 33 height 33
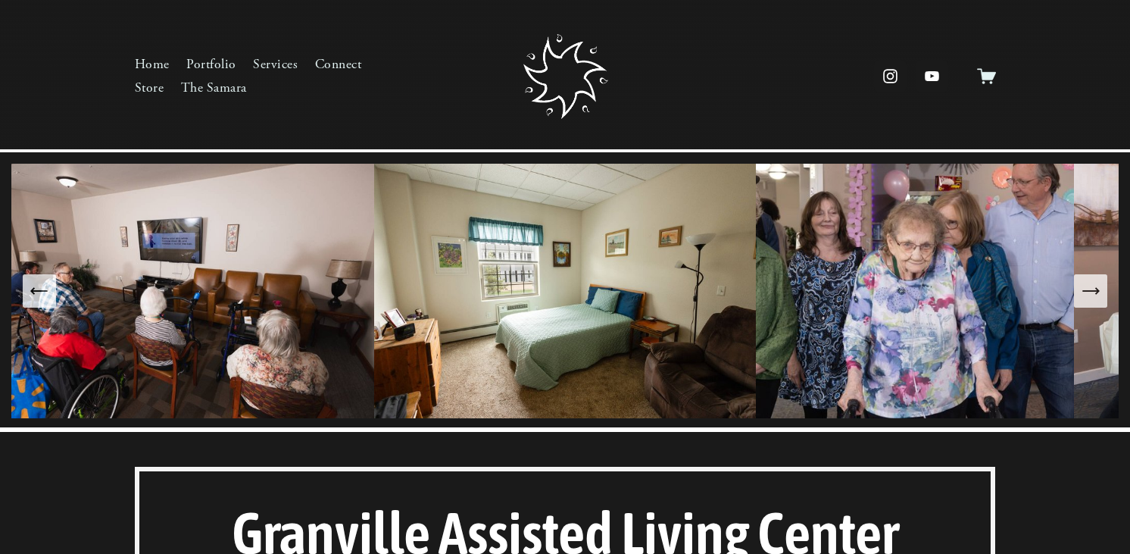
click at [1078, 291] on button "Next Slide" at bounding box center [1090, 290] width 33 height 33
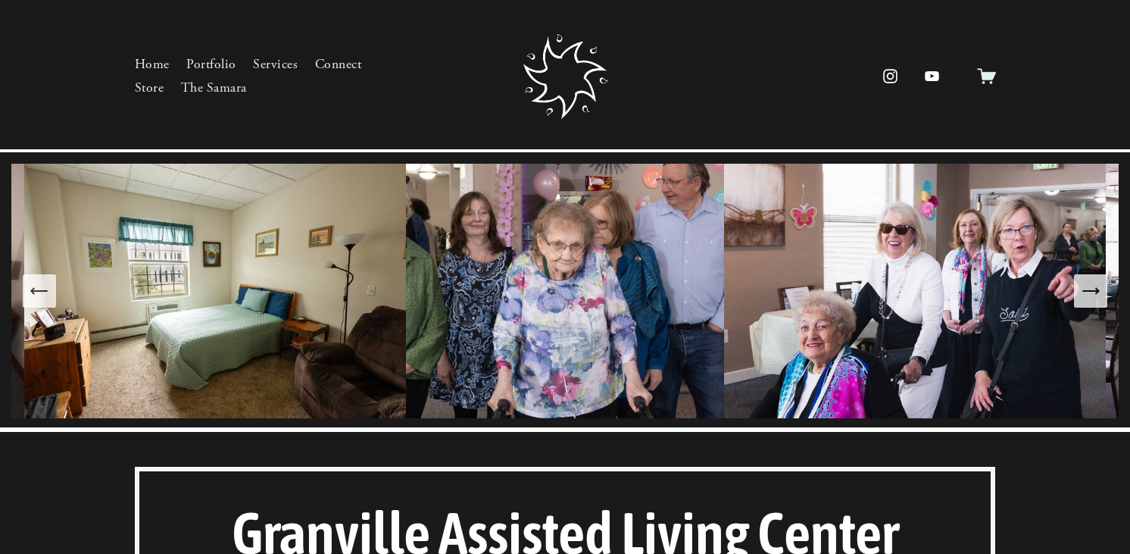
click at [1084, 295] on icon "Next Slide" at bounding box center [1090, 290] width 21 height 21
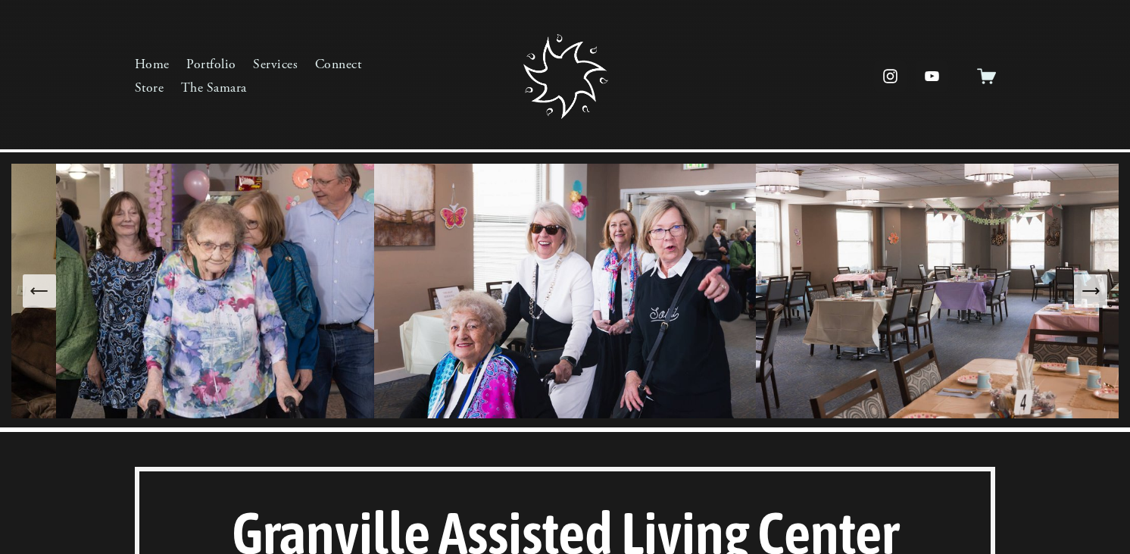
click at [1084, 295] on icon "Next Slide" at bounding box center [1090, 290] width 21 height 21
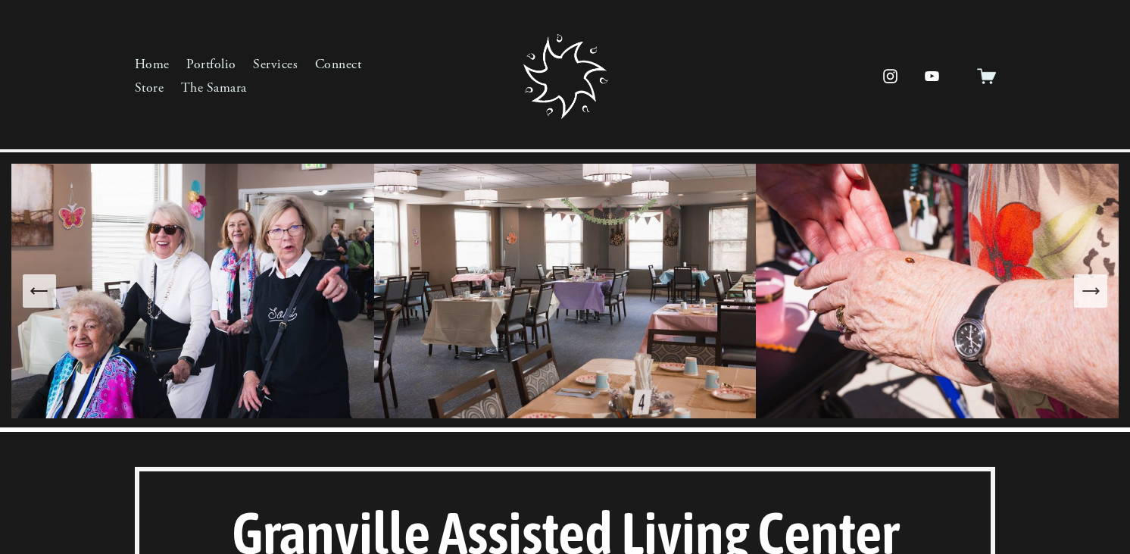
click at [1084, 295] on icon "Next Slide" at bounding box center [1090, 290] width 21 height 21
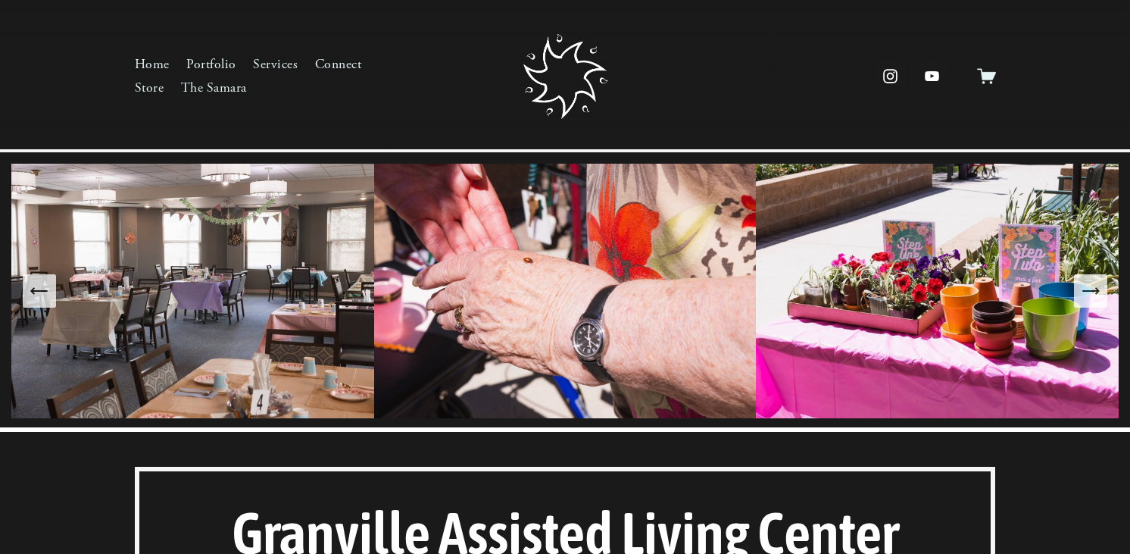
click at [1077, 291] on button "Next Slide" at bounding box center [1090, 290] width 33 height 33
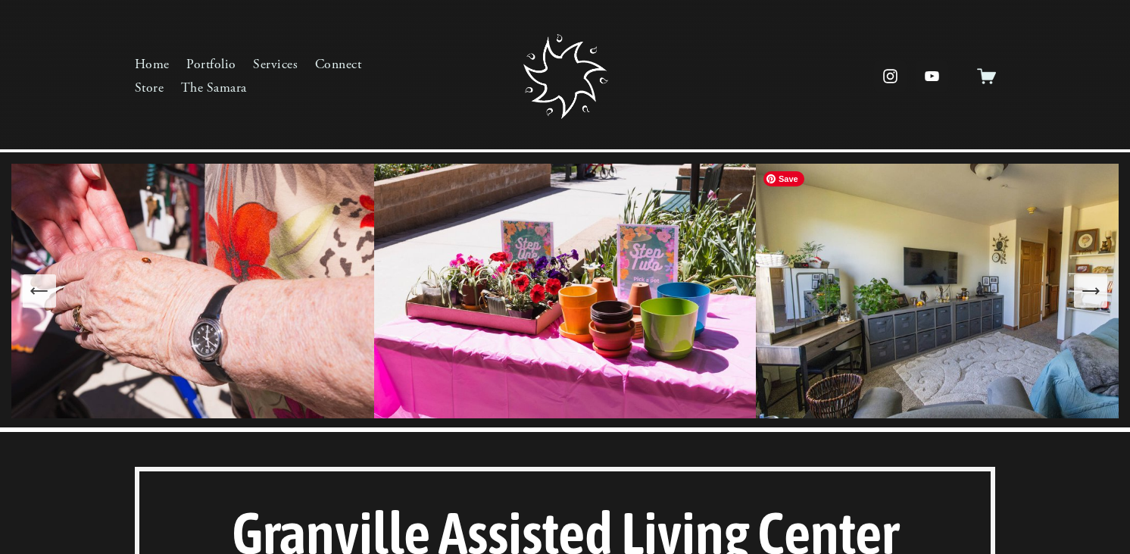
click at [1069, 300] on img at bounding box center [959, 291] width 407 height 254
click at [945, 298] on img at bounding box center [959, 291] width 407 height 254
click at [1077, 293] on button "Next Slide" at bounding box center [1090, 290] width 33 height 33
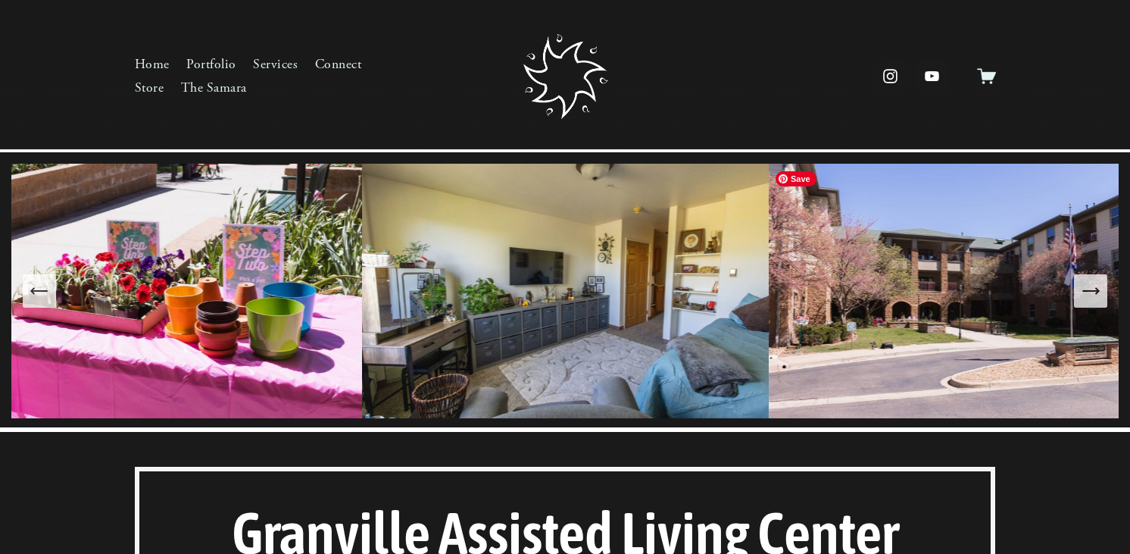
click at [1081, 309] on img at bounding box center [959, 291] width 382 height 254
click at [1084, 289] on icon "Next Slide" at bounding box center [1090, 290] width 21 height 21
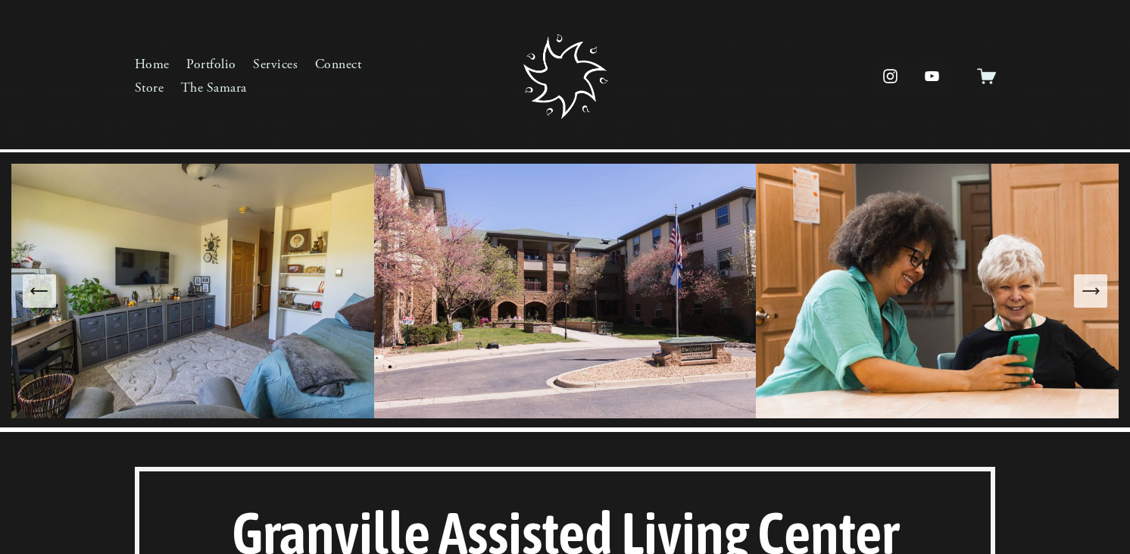
click at [1084, 289] on icon "Next Slide" at bounding box center [1090, 290] width 21 height 21
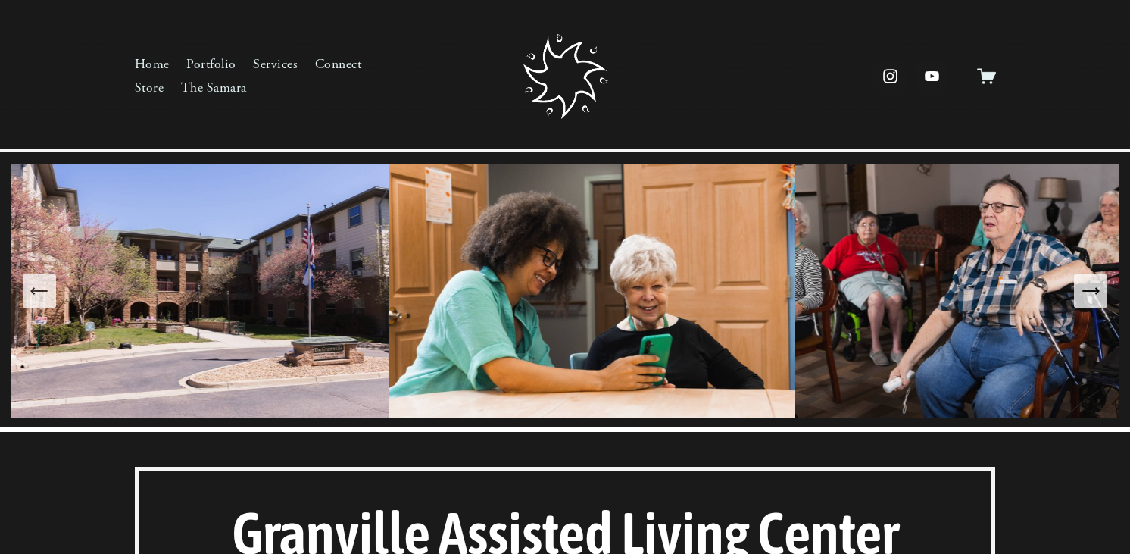
click at [1084, 289] on icon "Next Slide" at bounding box center [1090, 290] width 21 height 21
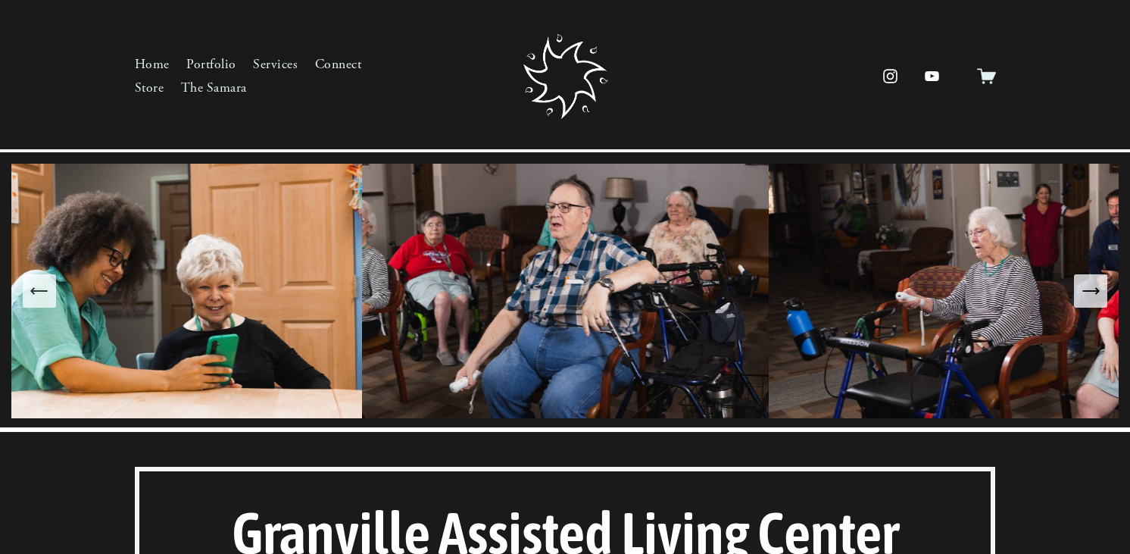
click at [1084, 289] on icon "Next Slide" at bounding box center [1090, 290] width 21 height 21
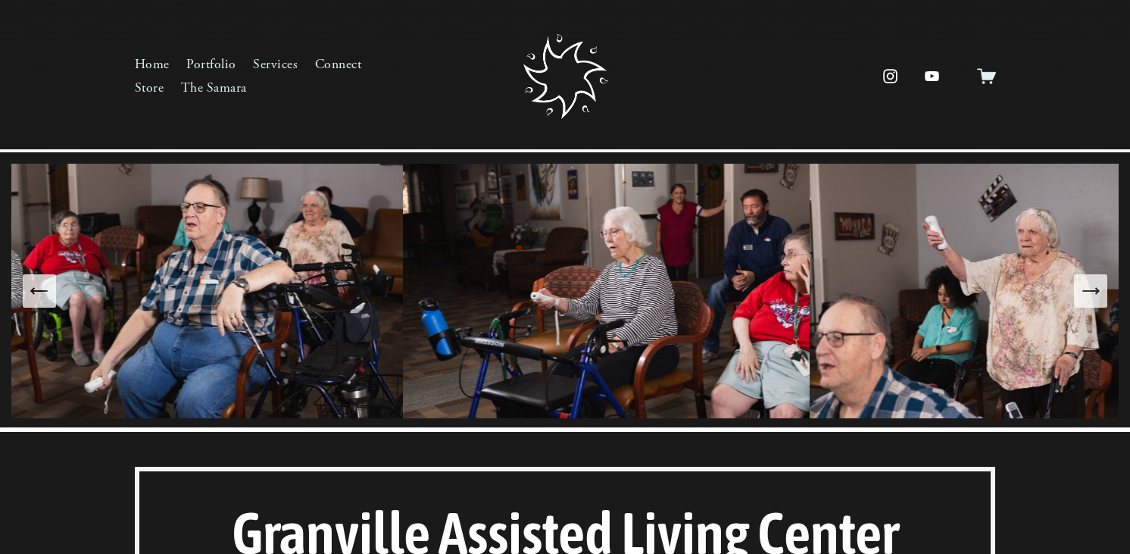
click at [1084, 289] on icon "Next Slide" at bounding box center [1090, 290] width 21 height 21
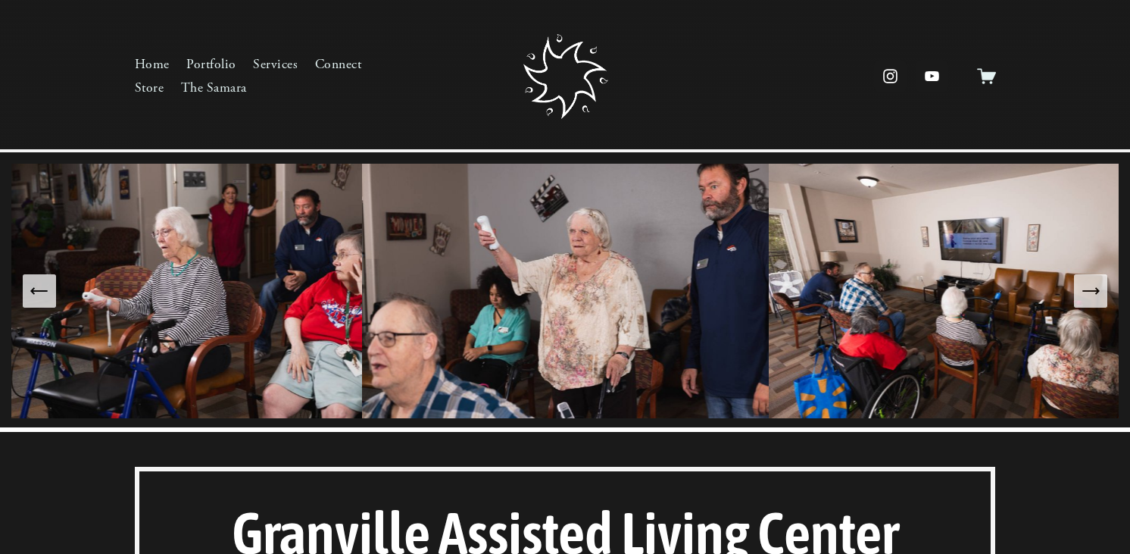
click at [1084, 289] on icon "Next Slide" at bounding box center [1090, 290] width 21 height 21
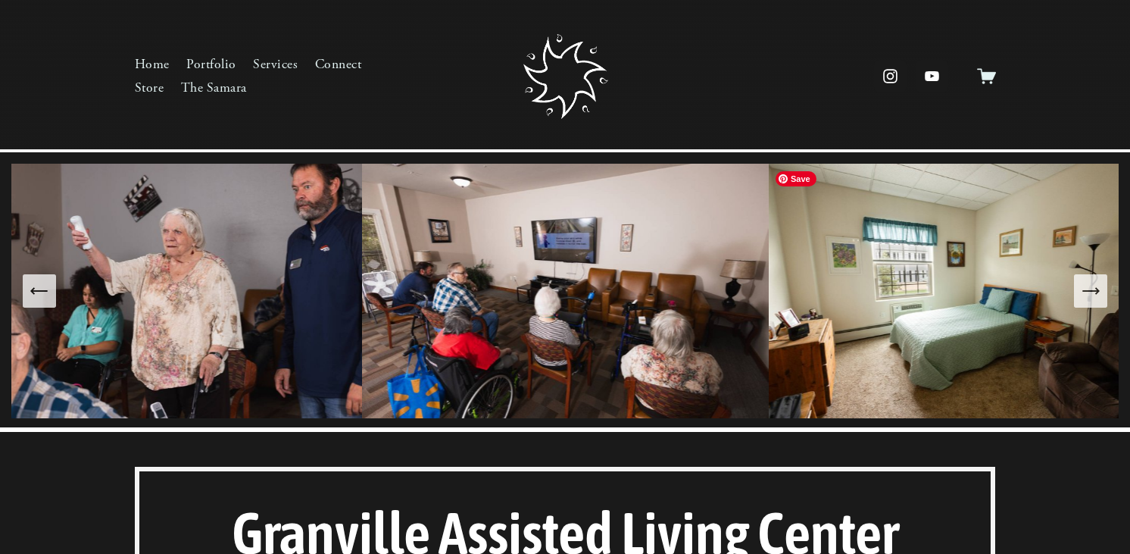
drag, startPoint x: 1084, startPoint y: 289, endPoint x: 842, endPoint y: 407, distance: 269.9
click at [844, 407] on div at bounding box center [564, 291] width 1107 height 254
click at [1082, 294] on icon "Next Slide" at bounding box center [1090, 290] width 21 height 21
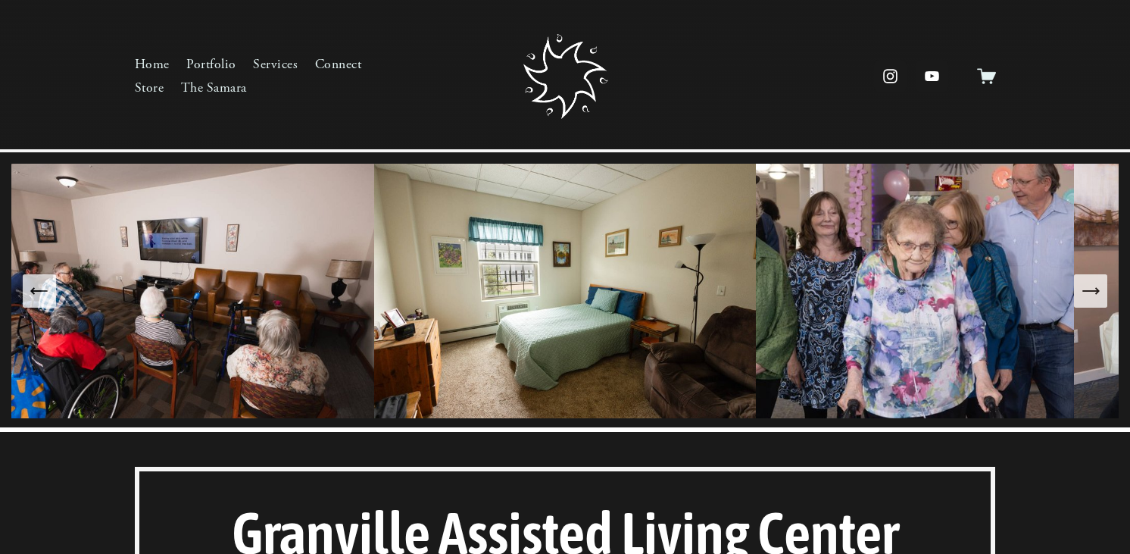
click at [23, 292] on button "Previous Slide" at bounding box center [39, 290] width 33 height 33
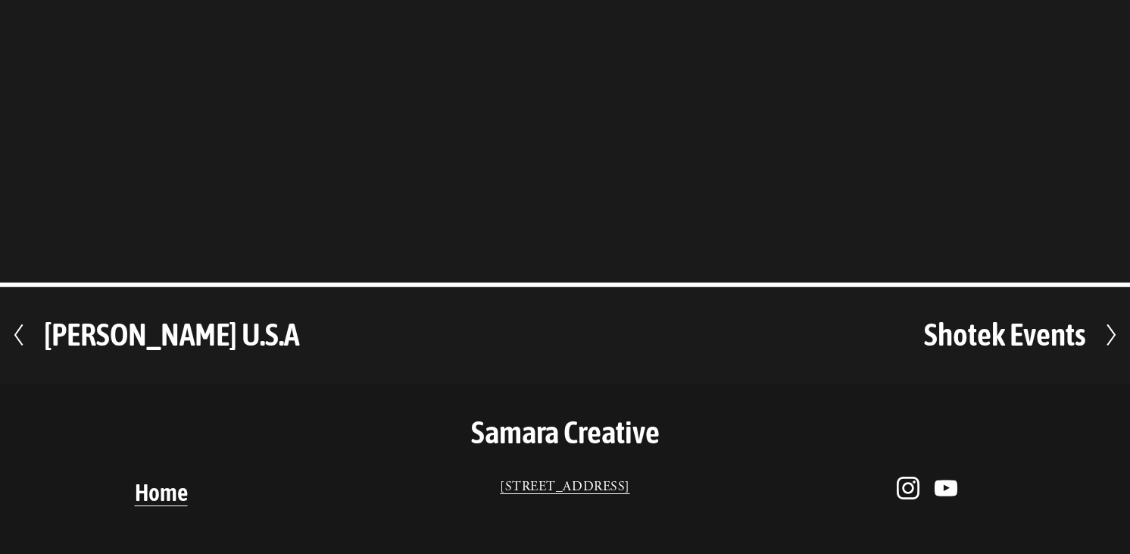
scroll to position [818, 0]
